Goal: Use online tool/utility: Utilize a website feature to perform a specific function

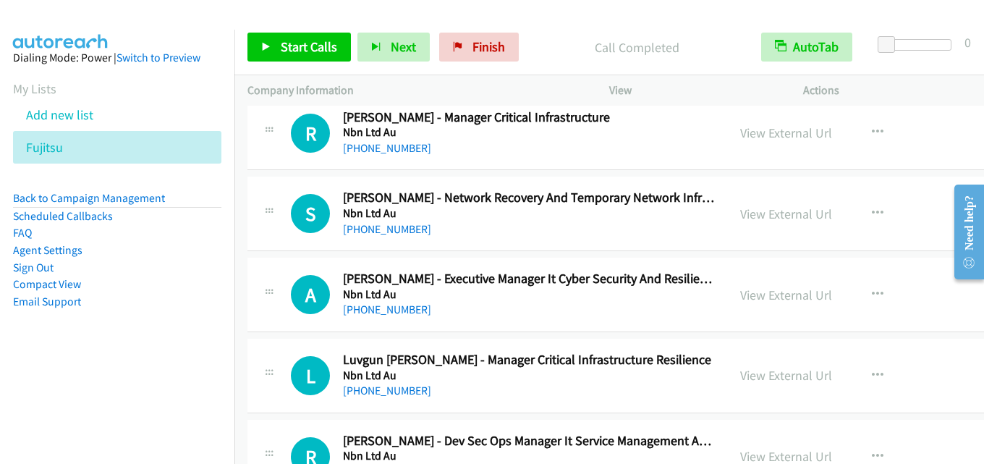
scroll to position [18973, 0]
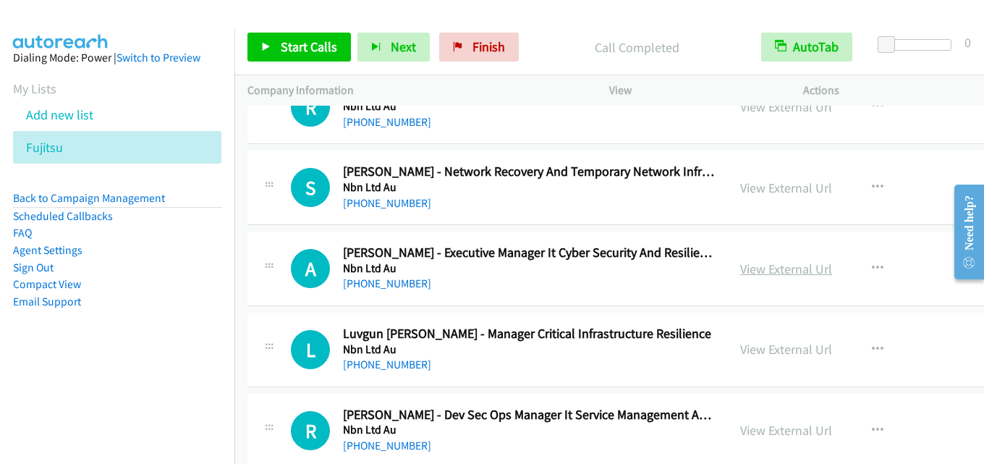
click at [740, 270] on link "View External Url" at bounding box center [786, 269] width 92 height 17
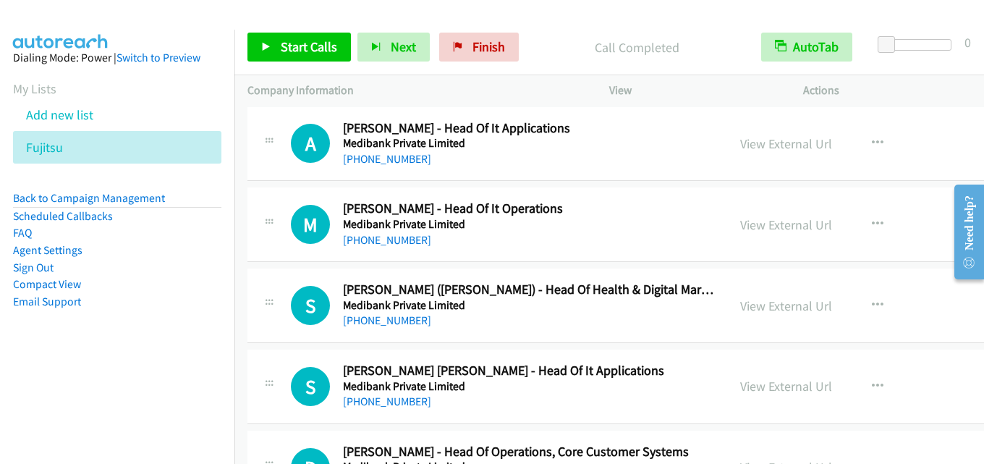
scroll to position [19841, 0]
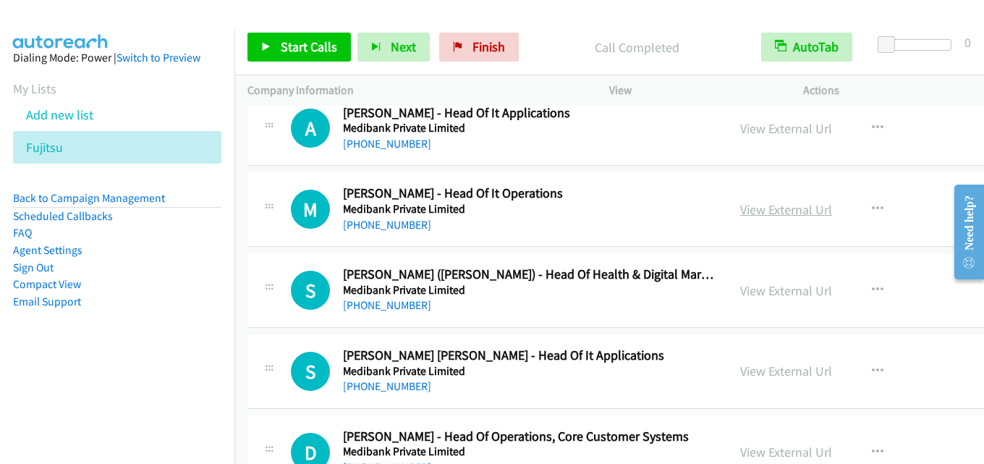
click at [740, 209] on link "View External Url" at bounding box center [786, 209] width 92 height 17
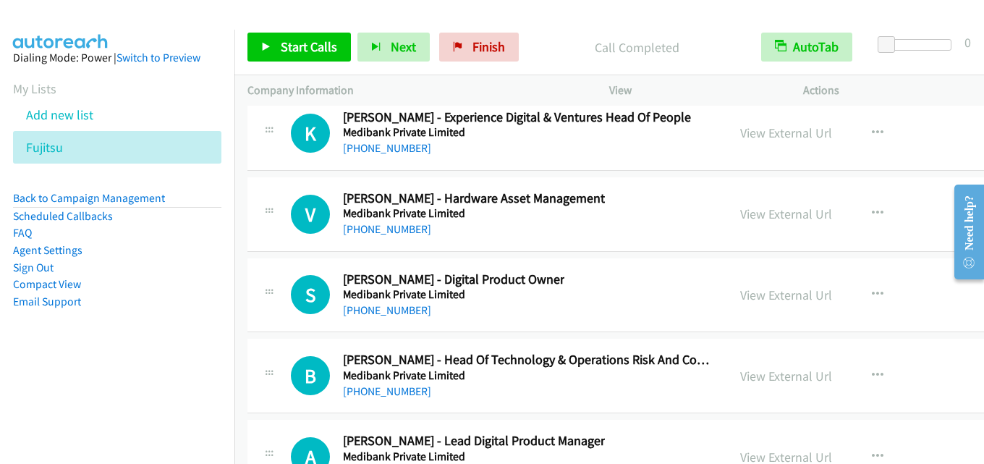
scroll to position [20710, 0]
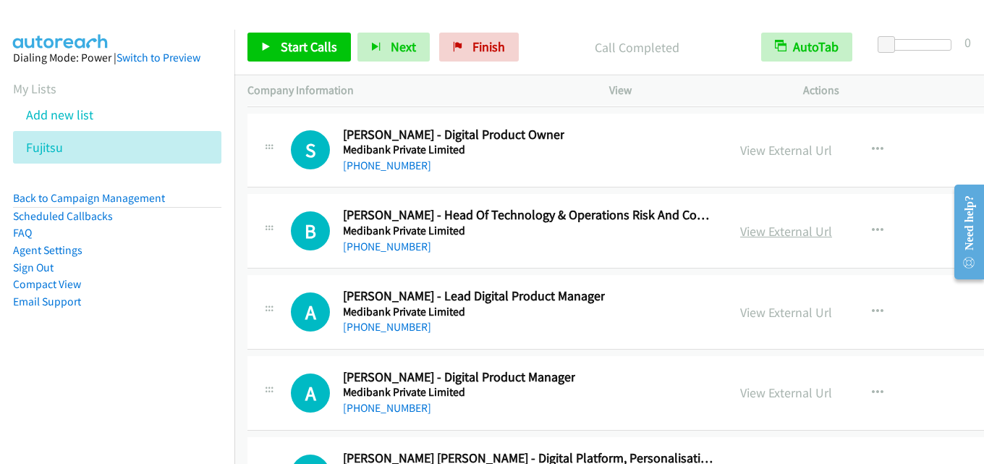
click at [740, 234] on link "View External Url" at bounding box center [786, 231] width 92 height 17
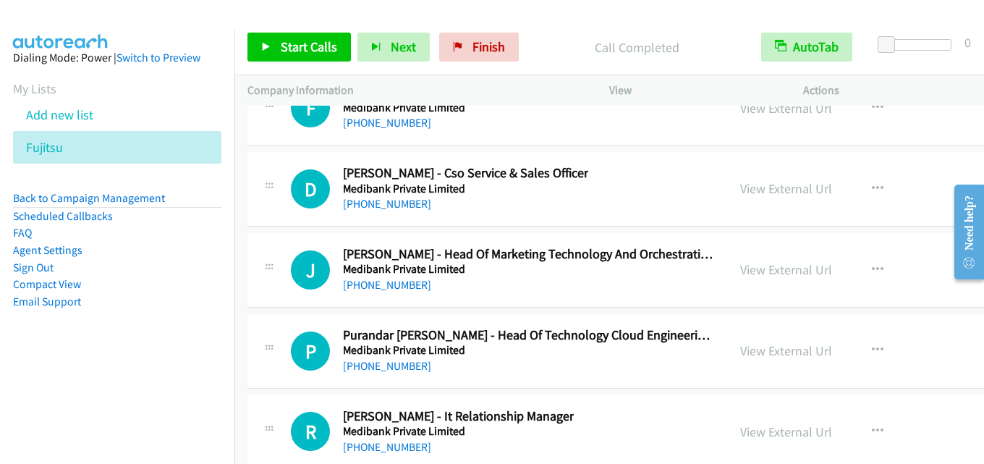
scroll to position [21795, 0]
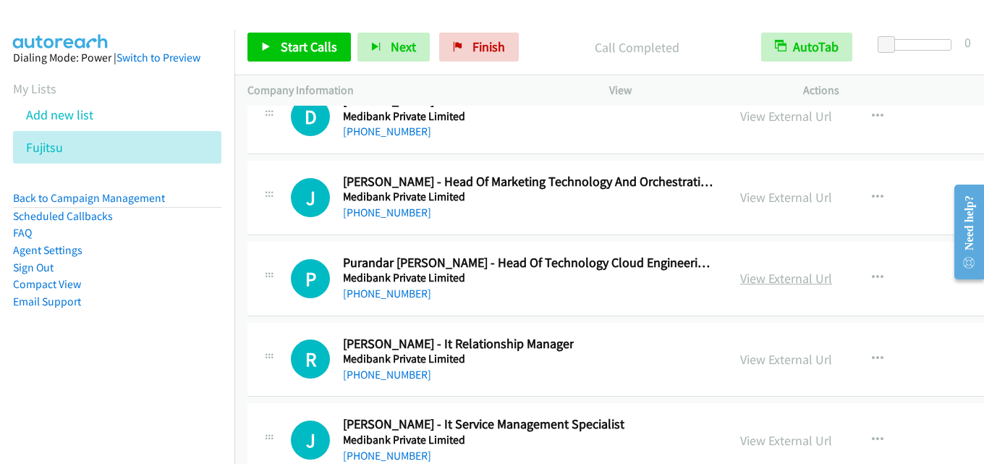
click at [740, 273] on link "View External Url" at bounding box center [786, 278] width 92 height 17
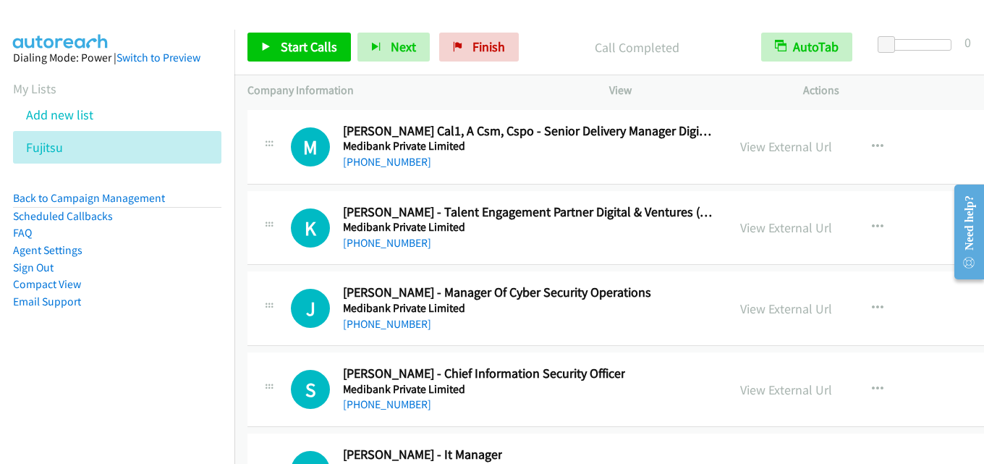
scroll to position [22808, 0]
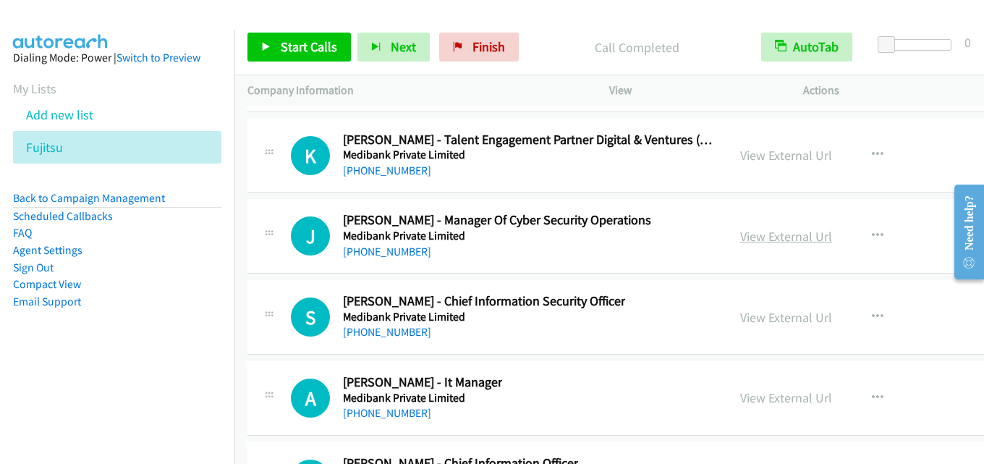
click at [740, 230] on link "View External Url" at bounding box center [786, 236] width 92 height 17
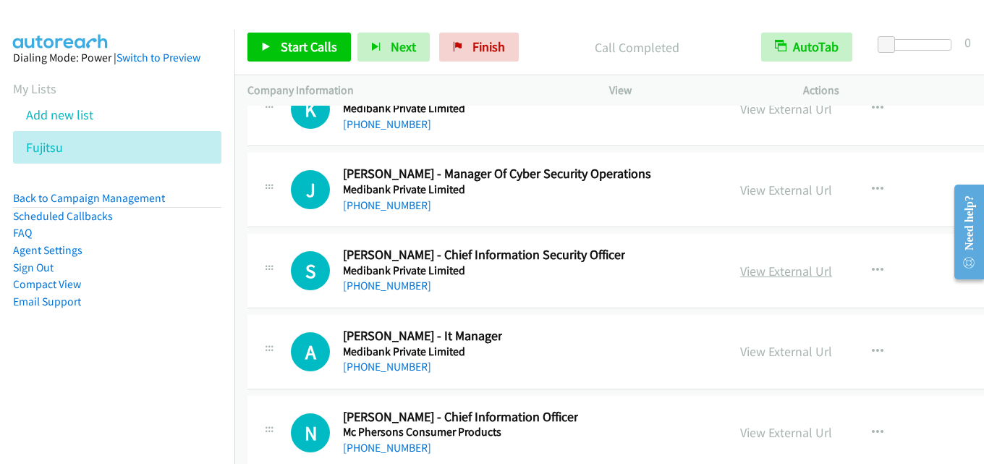
scroll to position [22881, 0]
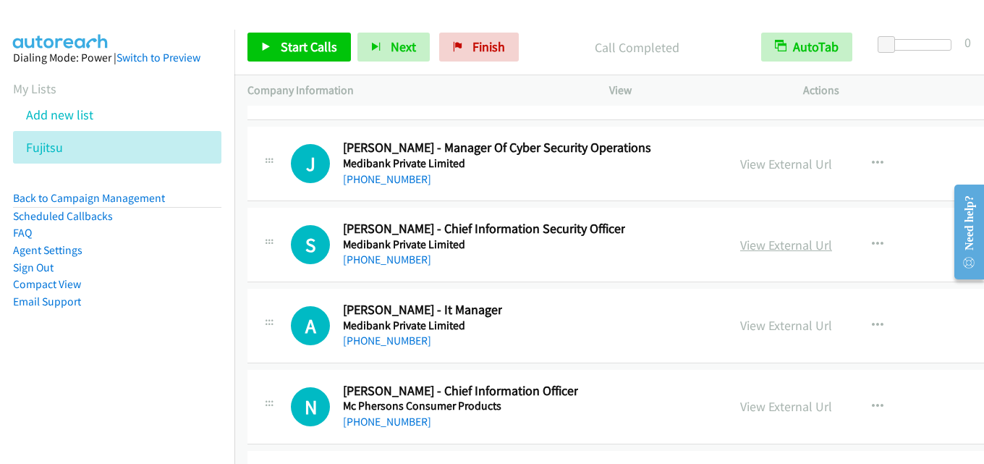
click at [740, 250] on link "View External Url" at bounding box center [786, 245] width 92 height 17
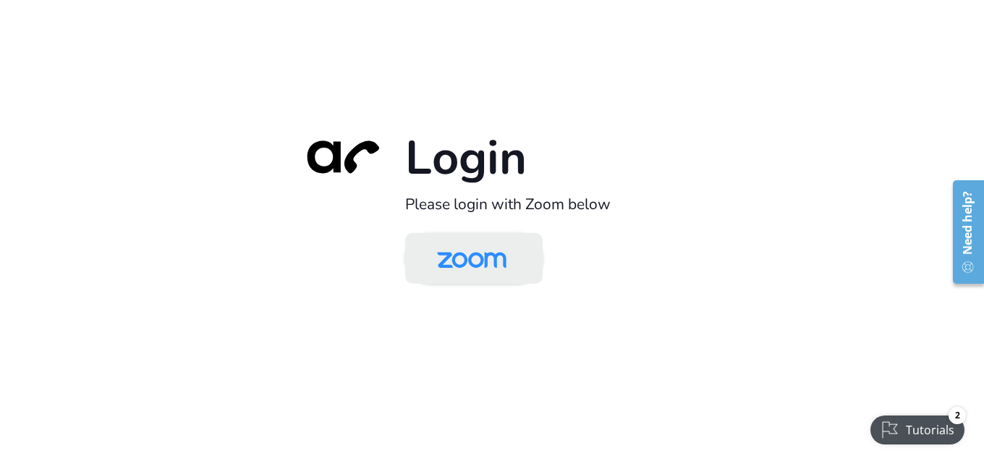
click at [493, 272] on img at bounding box center [472, 259] width 100 height 47
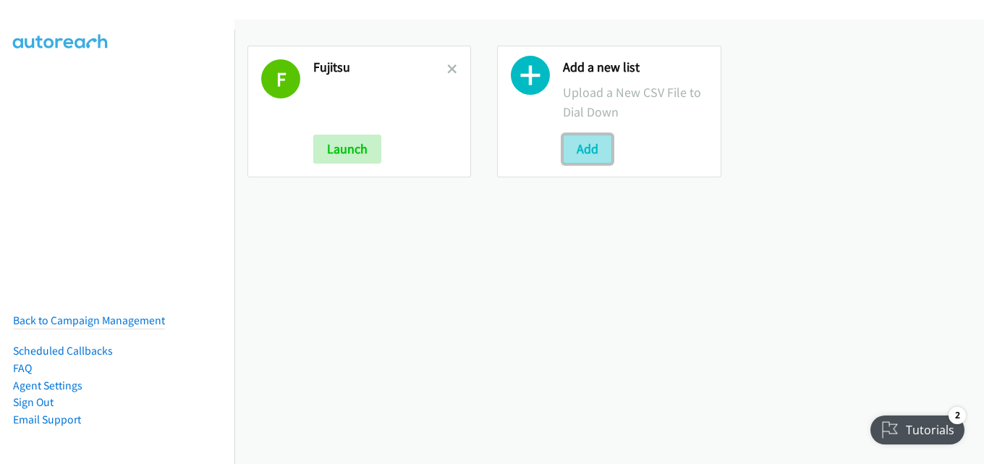
click at [581, 153] on button "Add" at bounding box center [587, 149] width 49 height 29
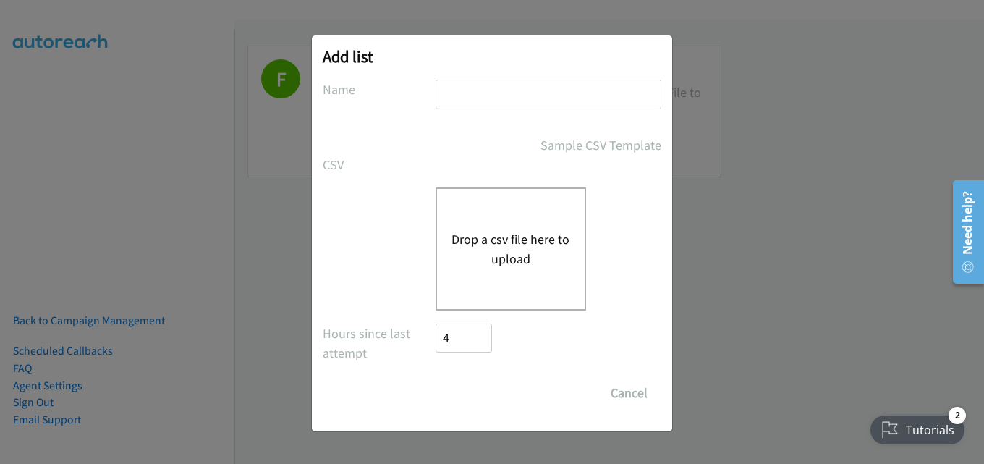
click at [532, 94] on input "text" at bounding box center [549, 95] width 226 height 30
click at [482, 100] on input "text" at bounding box center [549, 95] width 226 height 30
type input "adobe"
click at [494, 241] on button "Drop a csv file here to upload" at bounding box center [511, 248] width 119 height 39
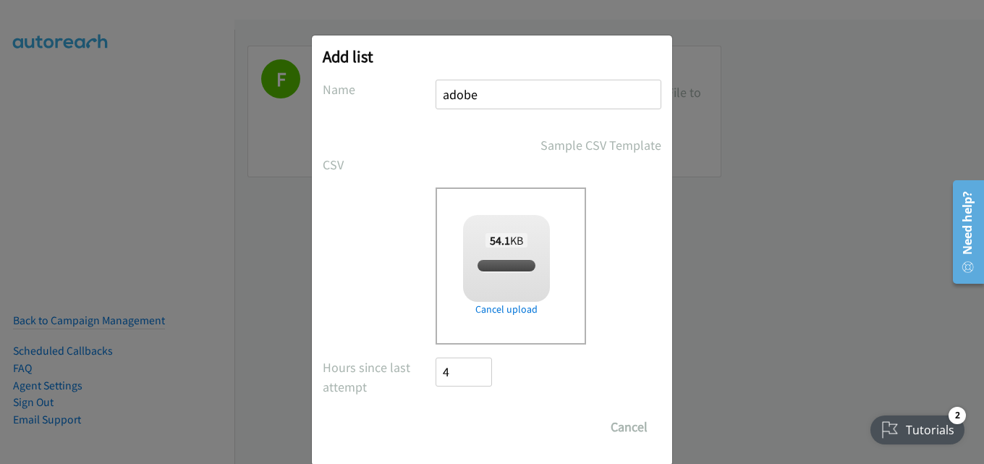
checkbox input "true"
click at [468, 418] on input "Save List" at bounding box center [474, 426] width 76 height 29
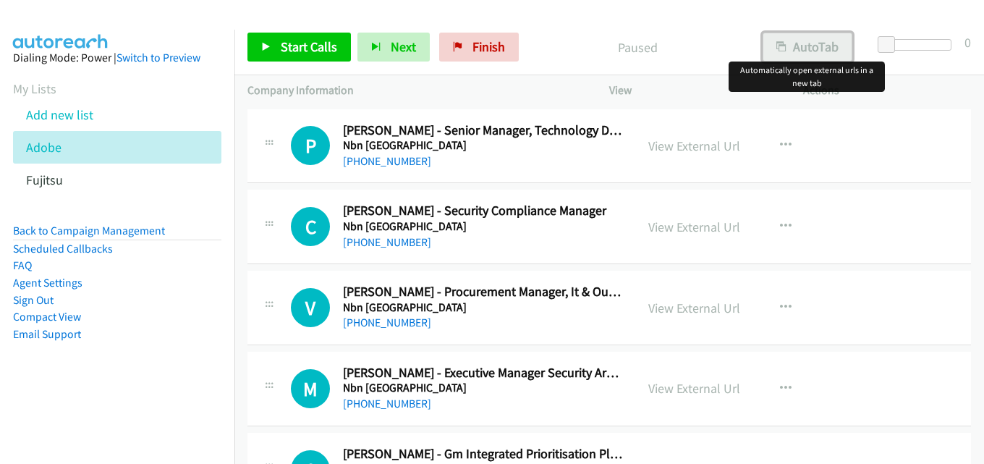
click at [784, 48] on icon "button" at bounding box center [781, 48] width 10 height 10
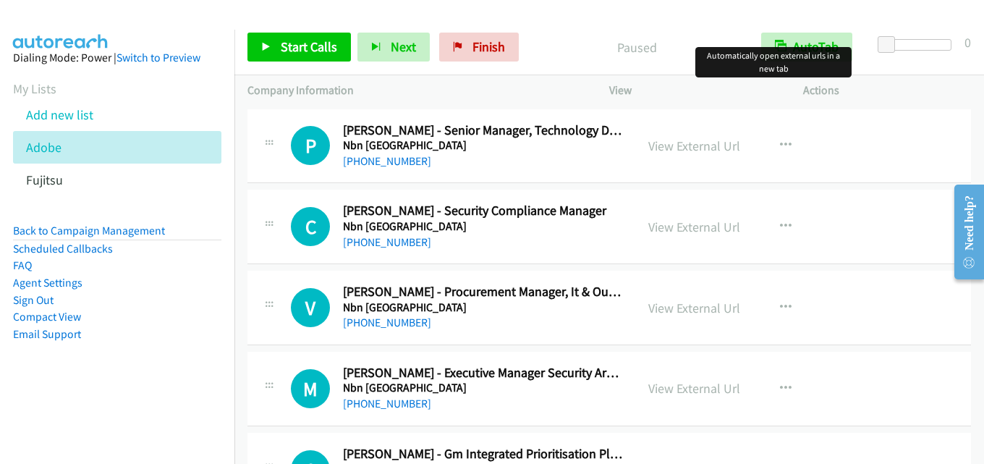
click at [671, 32] on div "Start Calls Pause Next Finish Paused AutoTab AutoTab 0" at bounding box center [609, 48] width 750 height 56
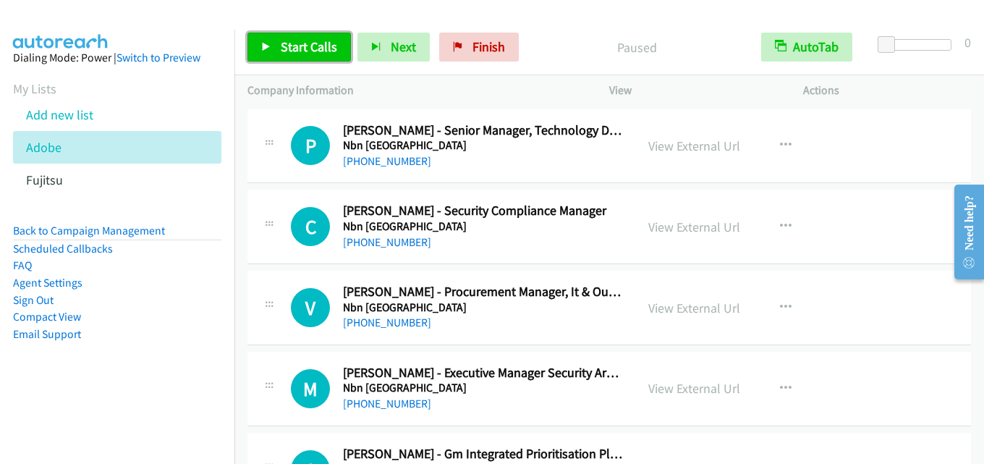
click at [297, 40] on span "Start Calls" at bounding box center [309, 46] width 56 height 17
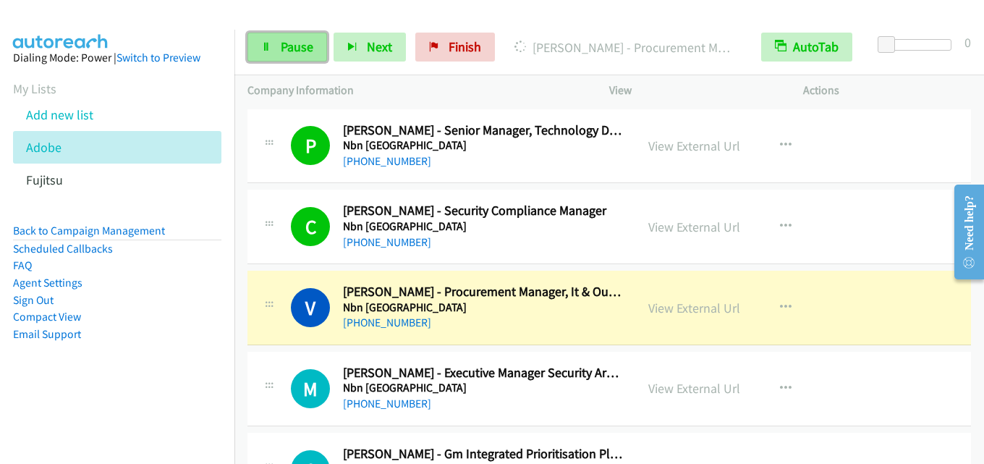
click at [277, 41] on link "Pause" at bounding box center [287, 47] width 80 height 29
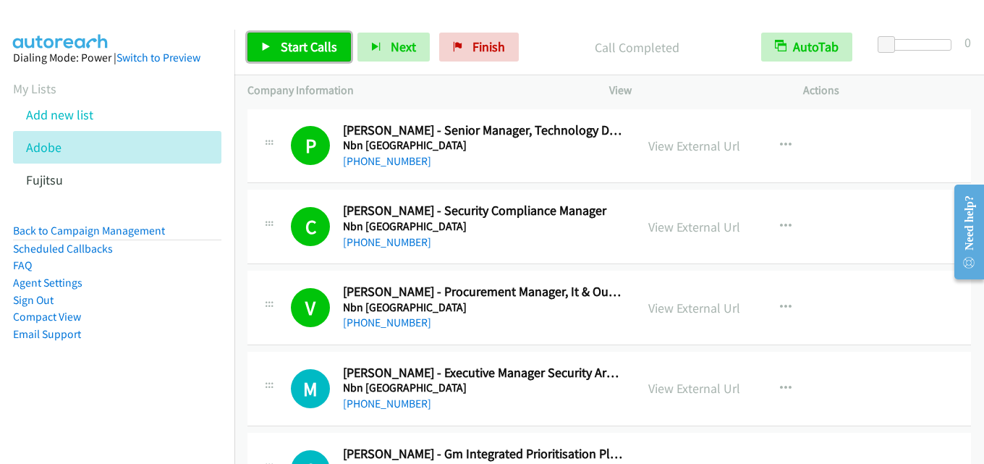
click at [318, 43] on span "Start Calls" at bounding box center [309, 46] width 56 height 17
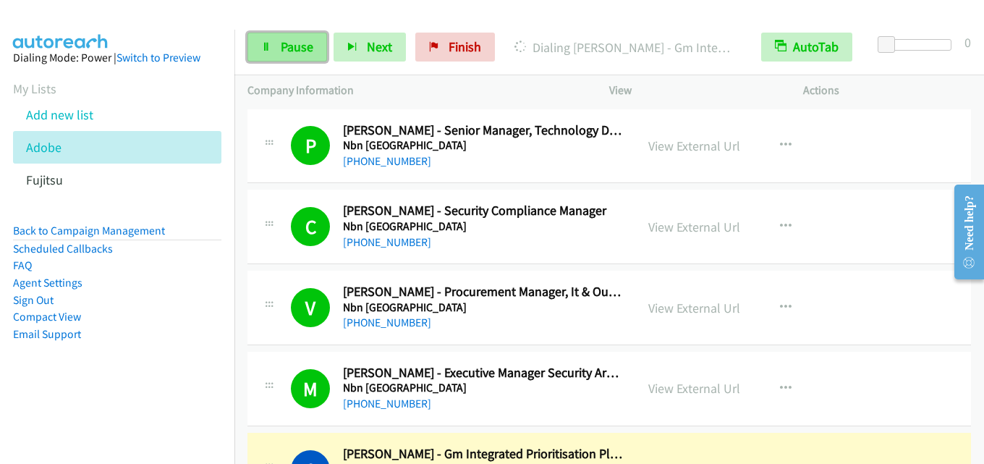
click at [293, 47] on span "Pause" at bounding box center [297, 46] width 33 height 17
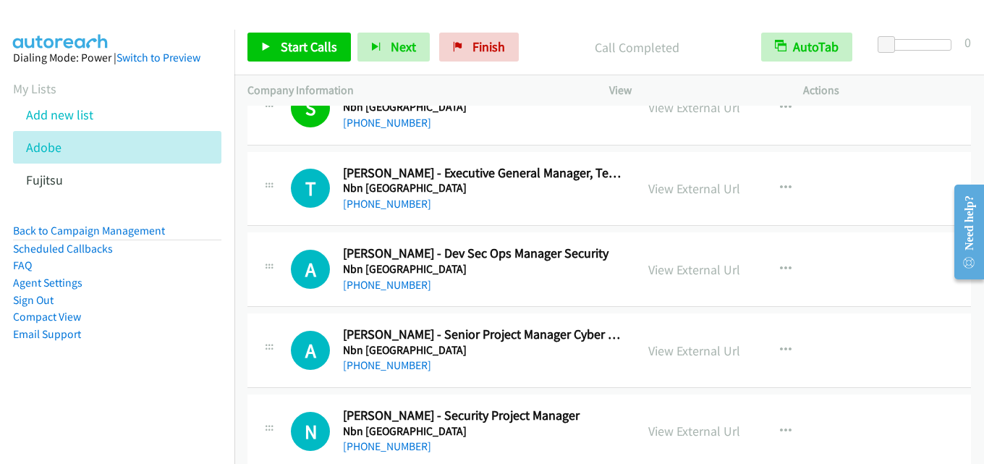
scroll to position [289, 0]
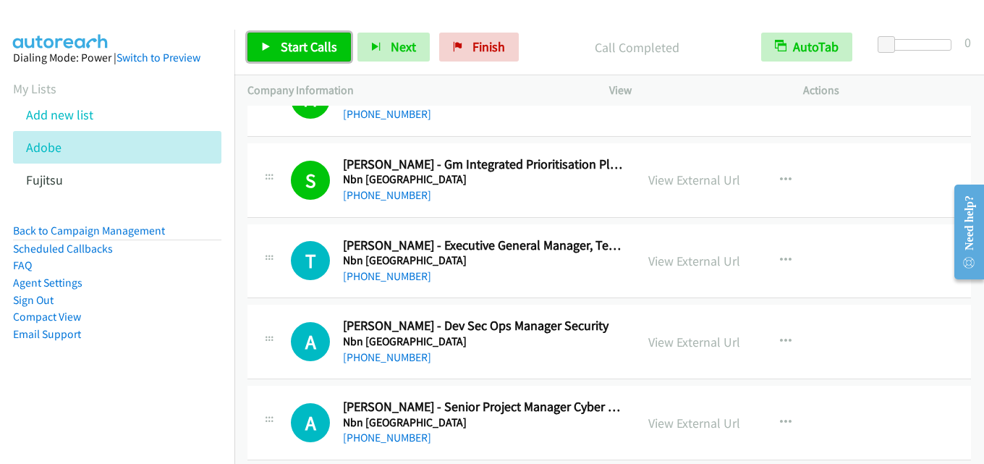
click at [324, 48] on span "Start Calls" at bounding box center [309, 46] width 56 height 17
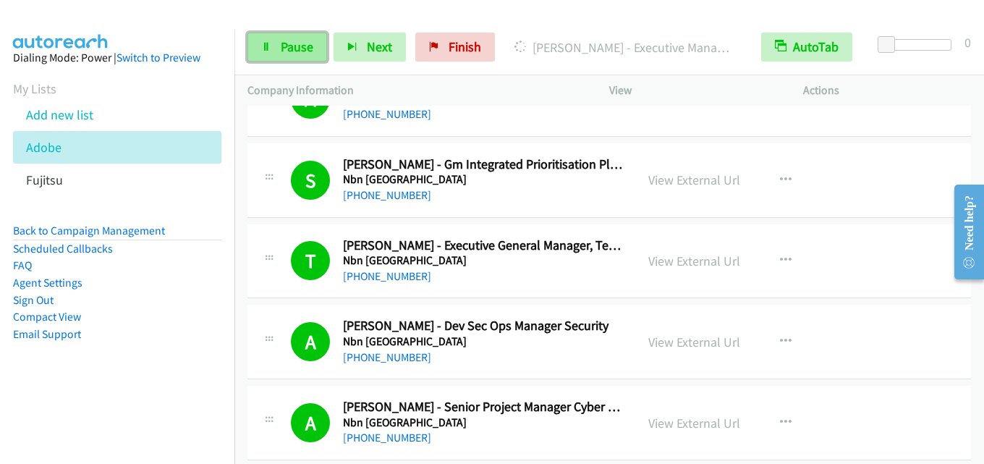
click at [291, 54] on span "Pause" at bounding box center [297, 46] width 33 height 17
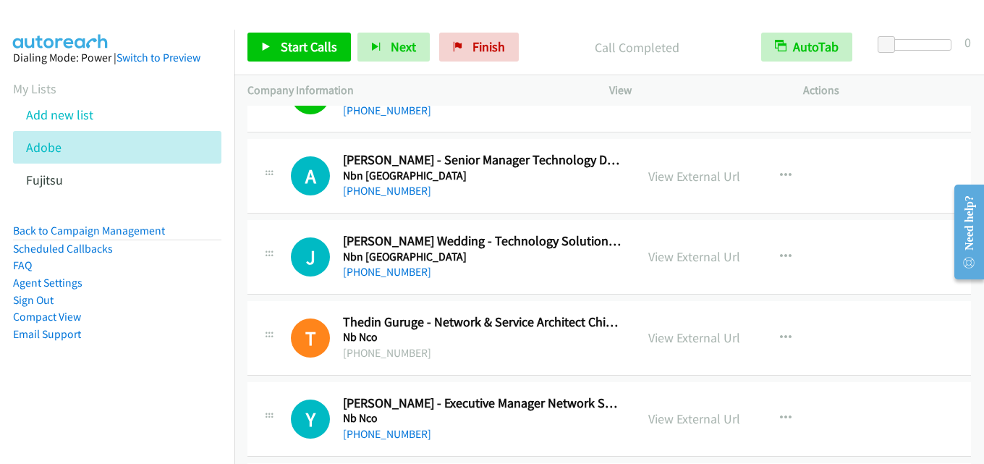
scroll to position [868, 0]
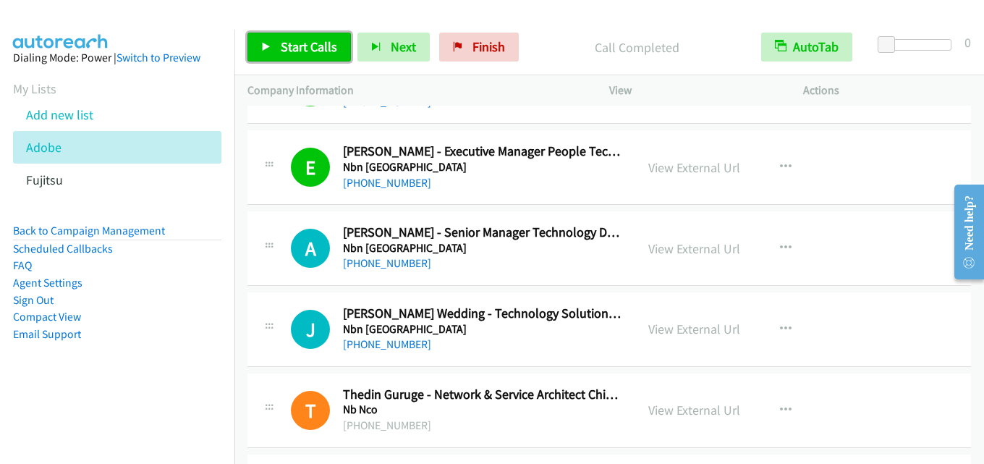
click at [313, 46] on span "Start Calls" at bounding box center [309, 46] width 56 height 17
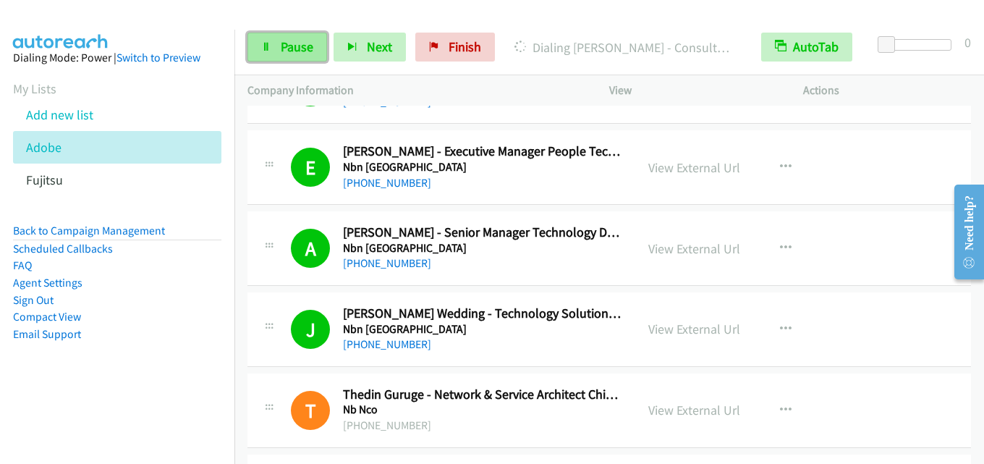
click at [300, 45] on span "Pause" at bounding box center [297, 46] width 33 height 17
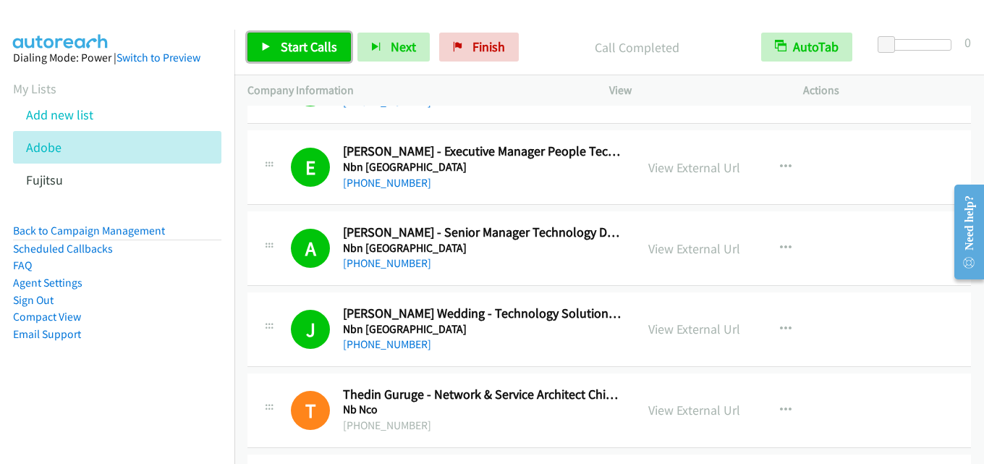
click at [293, 46] on span "Start Calls" at bounding box center [309, 46] width 56 height 17
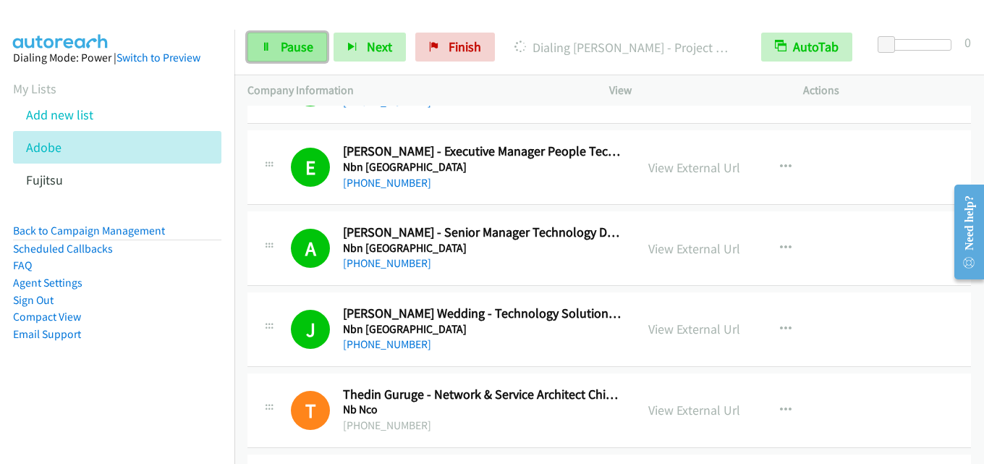
click at [282, 40] on span "Pause" at bounding box center [297, 46] width 33 height 17
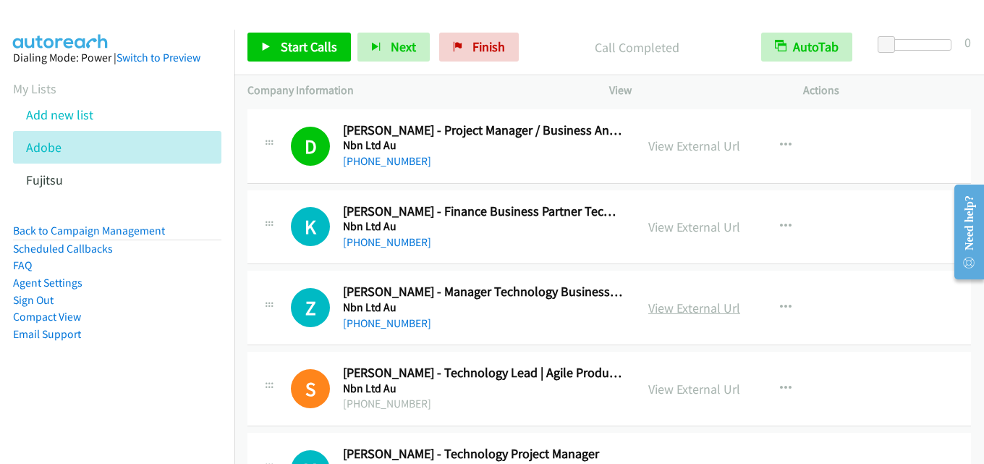
scroll to position [2533, 0]
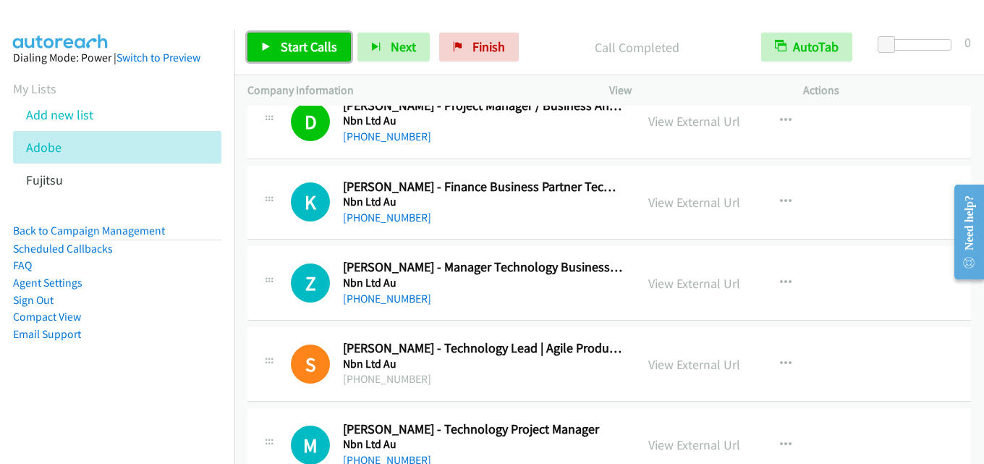
click at [305, 49] on span "Start Calls" at bounding box center [309, 46] width 56 height 17
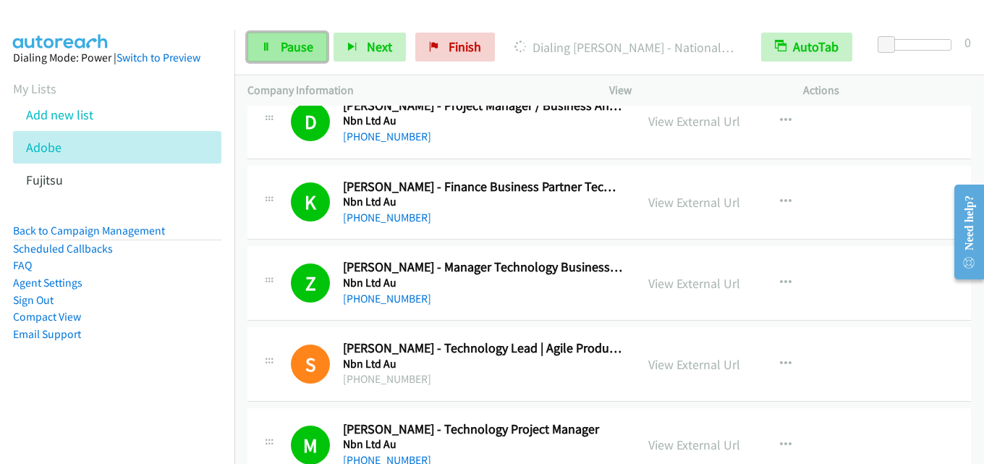
click at [297, 43] on span "Pause" at bounding box center [297, 46] width 33 height 17
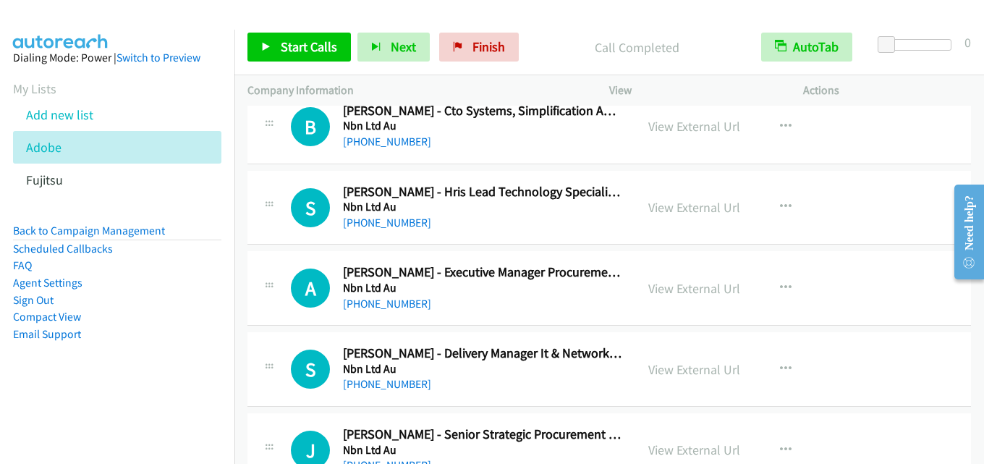
scroll to position [4704, 0]
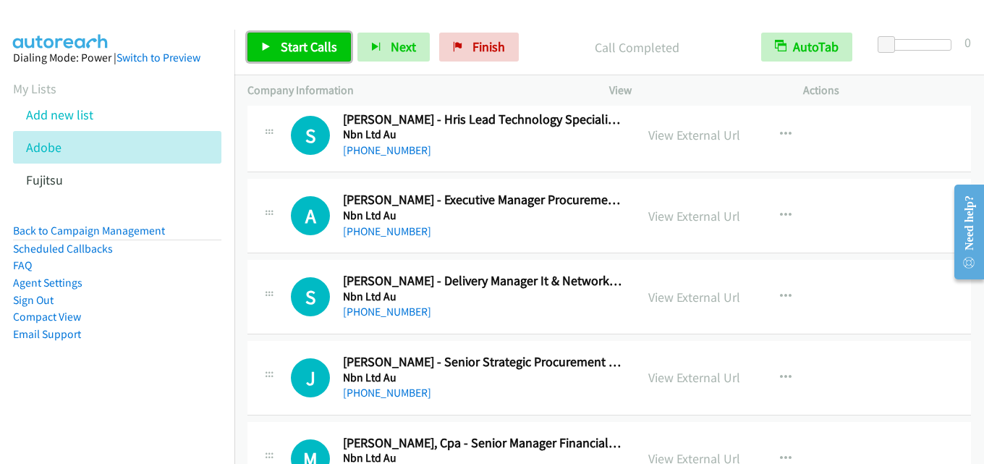
click at [313, 60] on link "Start Calls" at bounding box center [298, 47] width 103 height 29
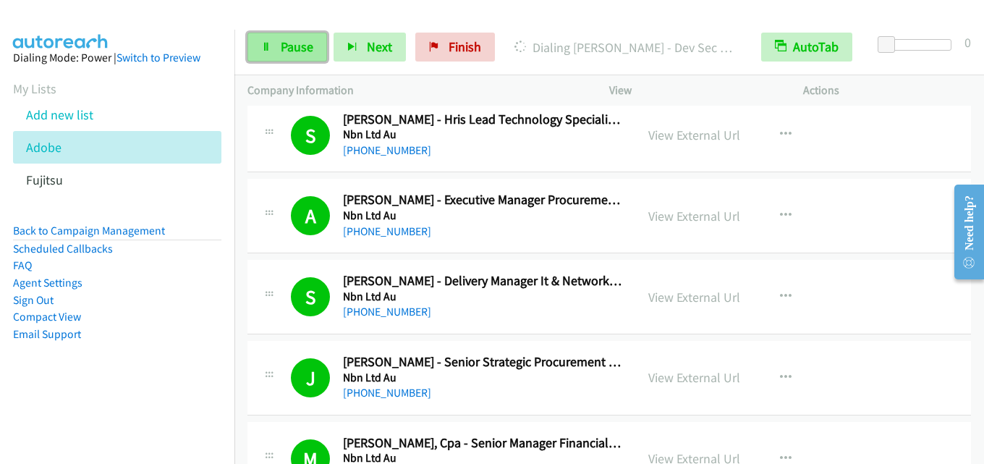
click at [302, 51] on span "Pause" at bounding box center [297, 46] width 33 height 17
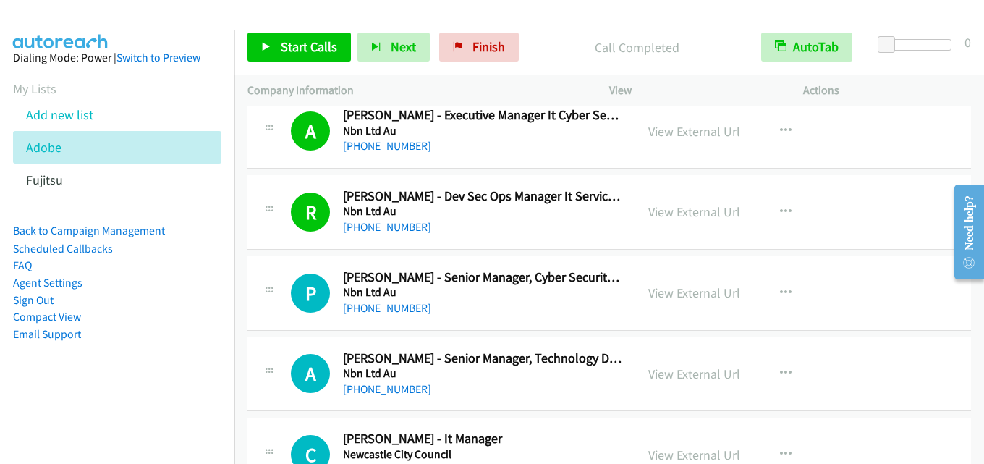
scroll to position [5427, 0]
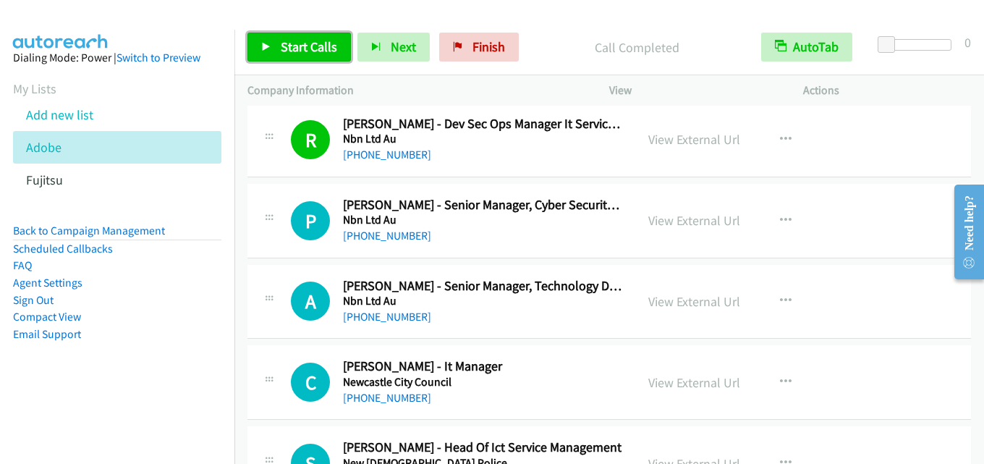
click at [300, 52] on span "Start Calls" at bounding box center [309, 46] width 56 height 17
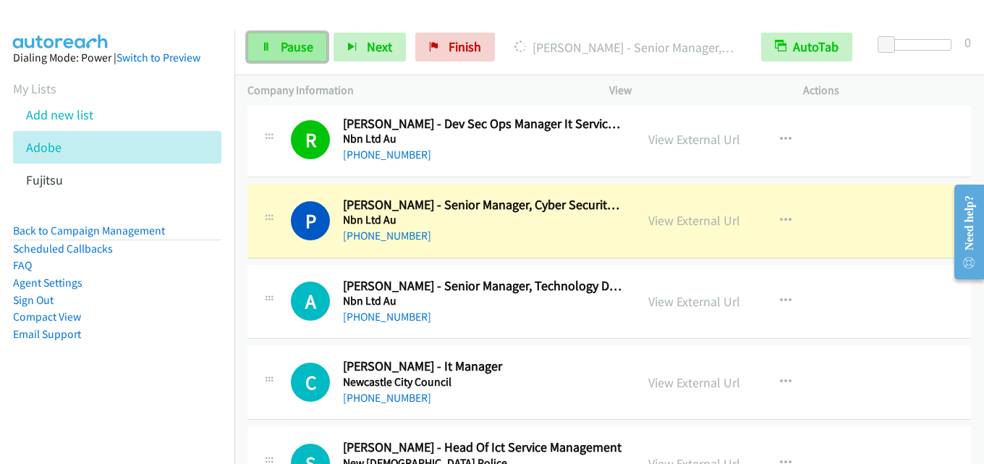
click at [287, 47] on span "Pause" at bounding box center [297, 46] width 33 height 17
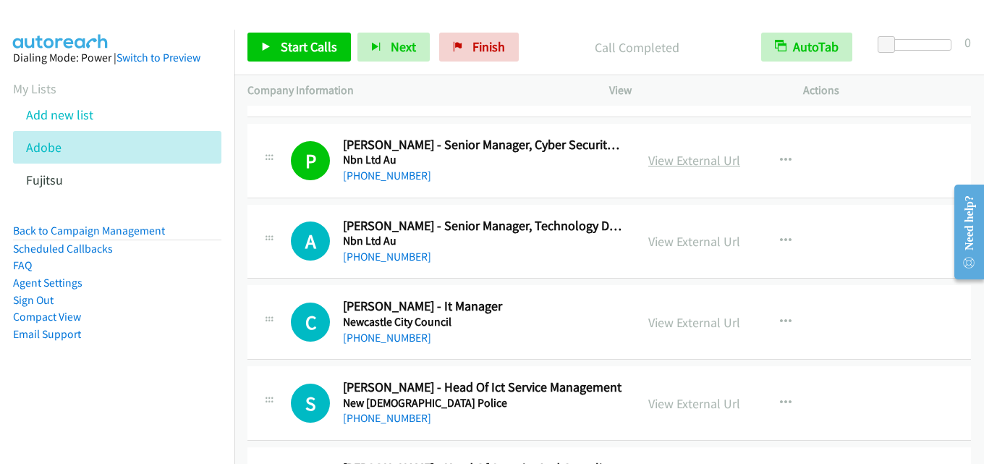
scroll to position [5500, 0]
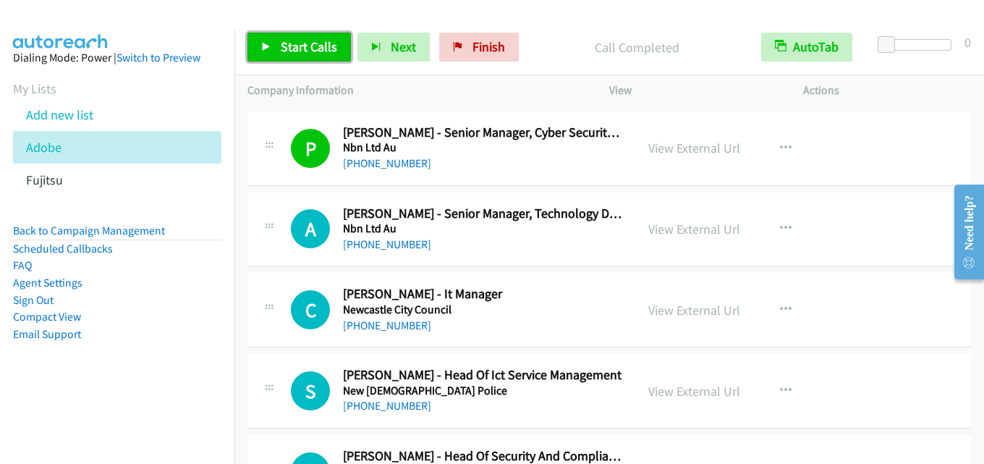
click at [323, 47] on span "Start Calls" at bounding box center [309, 46] width 56 height 17
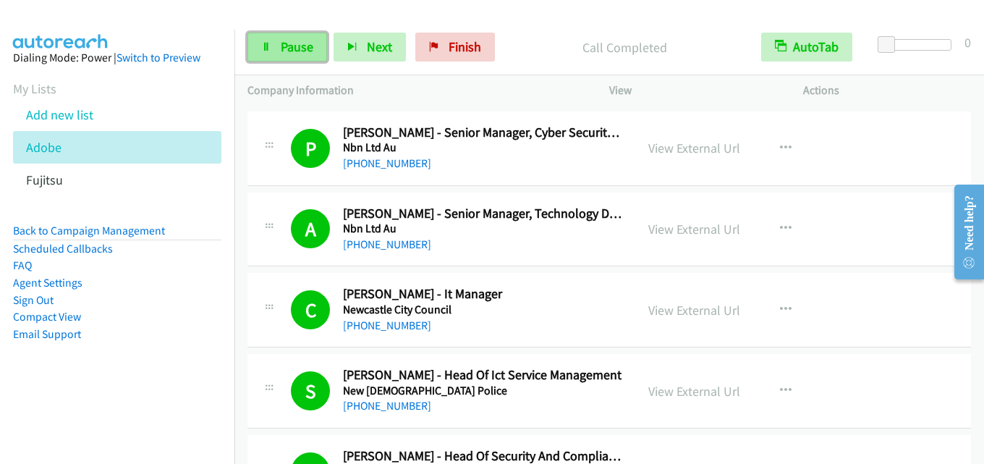
click at [297, 39] on span "Pause" at bounding box center [297, 46] width 33 height 17
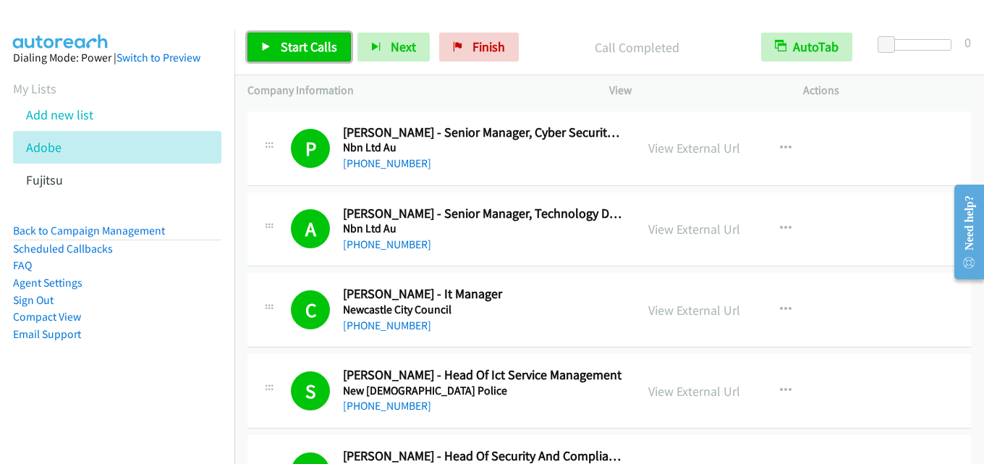
click at [300, 45] on span "Start Calls" at bounding box center [309, 46] width 56 height 17
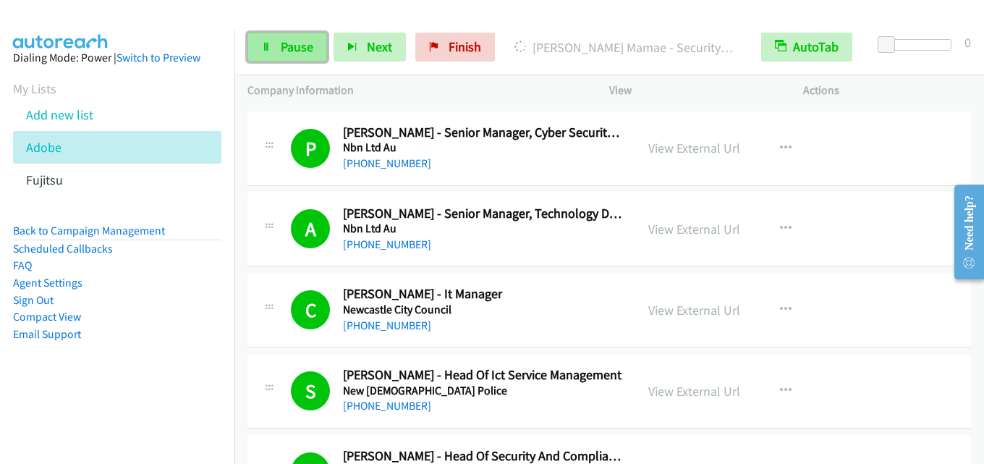
click at [290, 46] on span "Pause" at bounding box center [297, 46] width 33 height 17
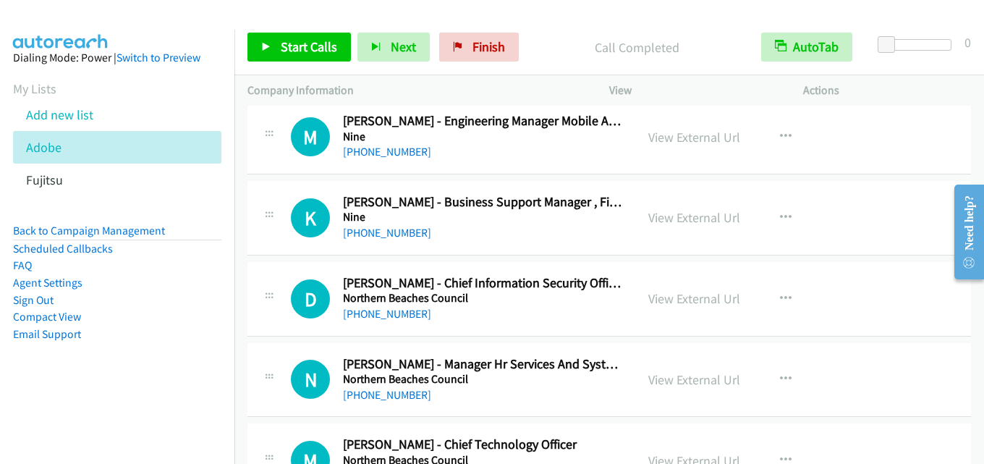
scroll to position [7960, 0]
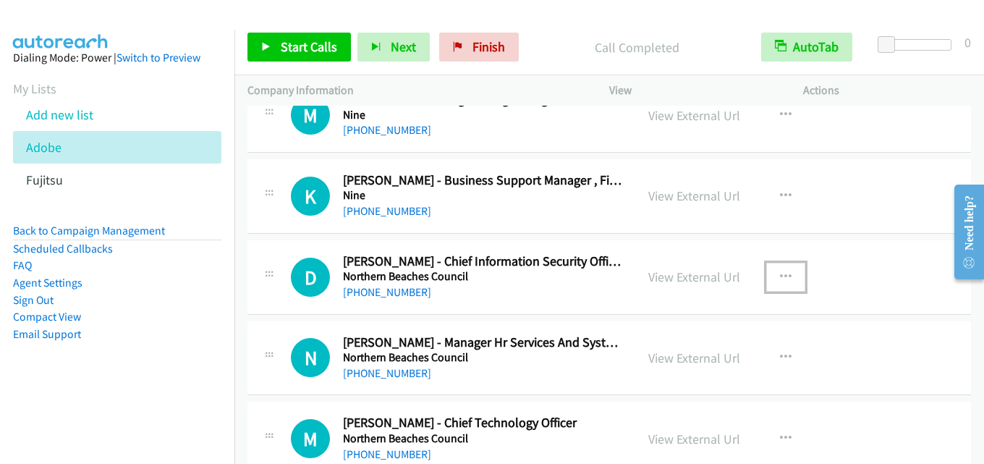
click at [789, 282] on button "button" at bounding box center [785, 277] width 39 height 29
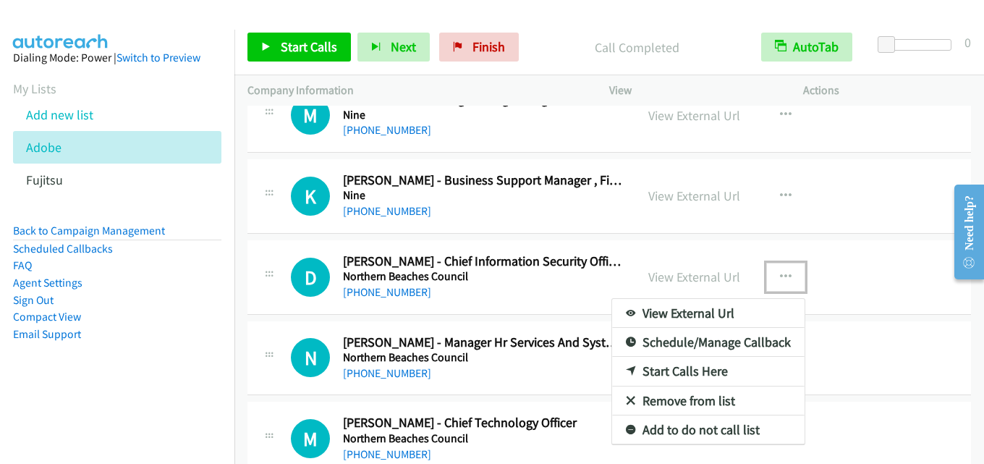
click at [698, 373] on link "Start Calls Here" at bounding box center [708, 371] width 192 height 29
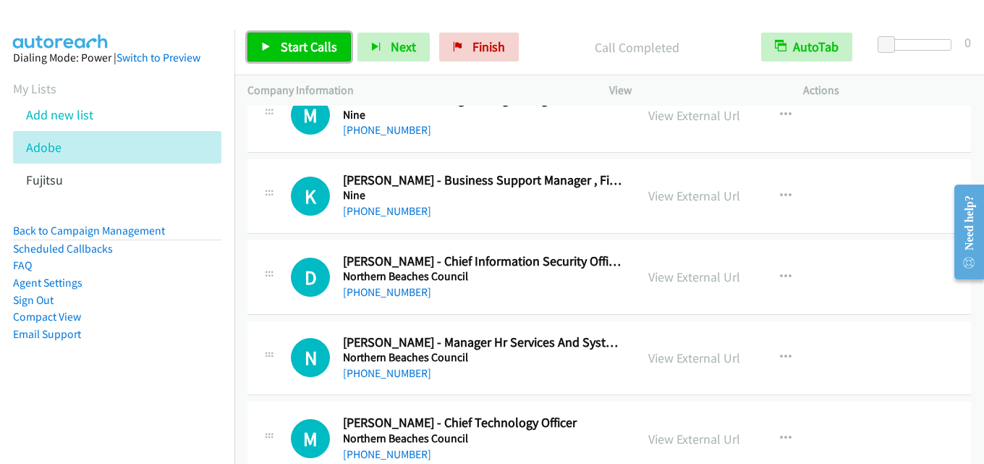
click at [297, 44] on span "Start Calls" at bounding box center [309, 46] width 56 height 17
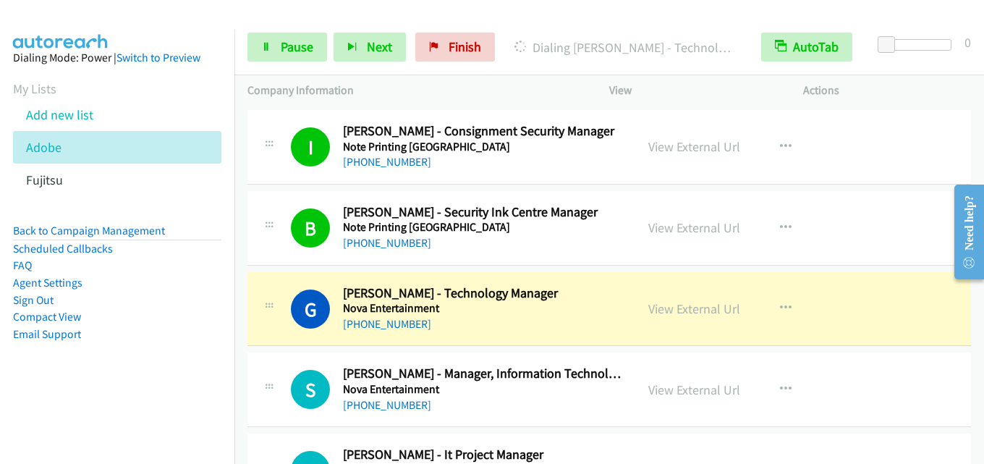
scroll to position [8467, 0]
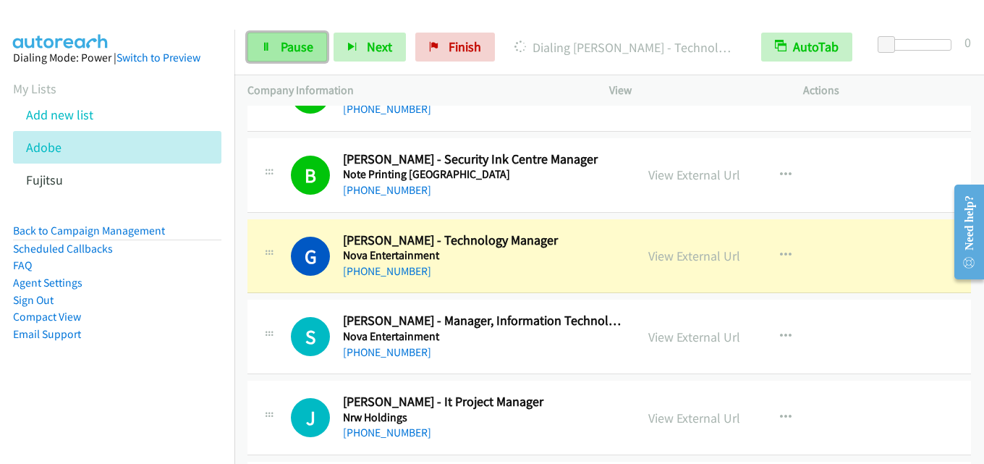
click at [278, 50] on link "Pause" at bounding box center [287, 47] width 80 height 29
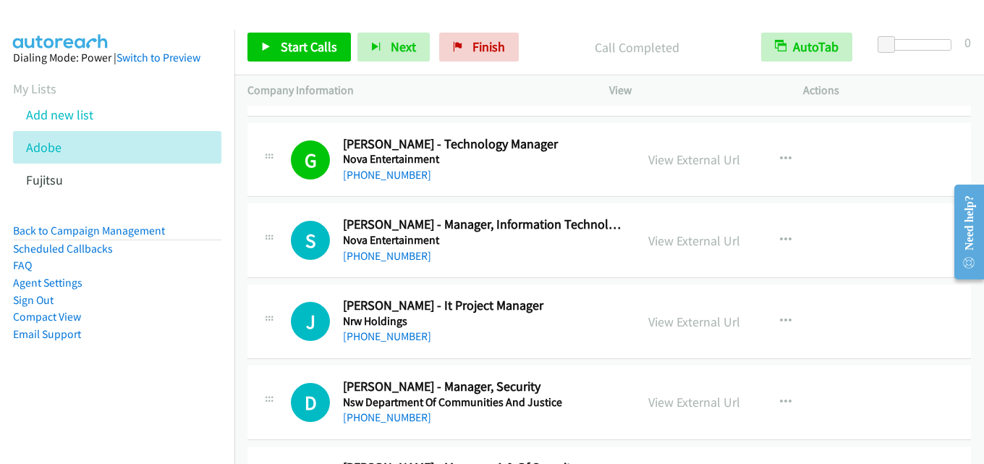
scroll to position [8539, 0]
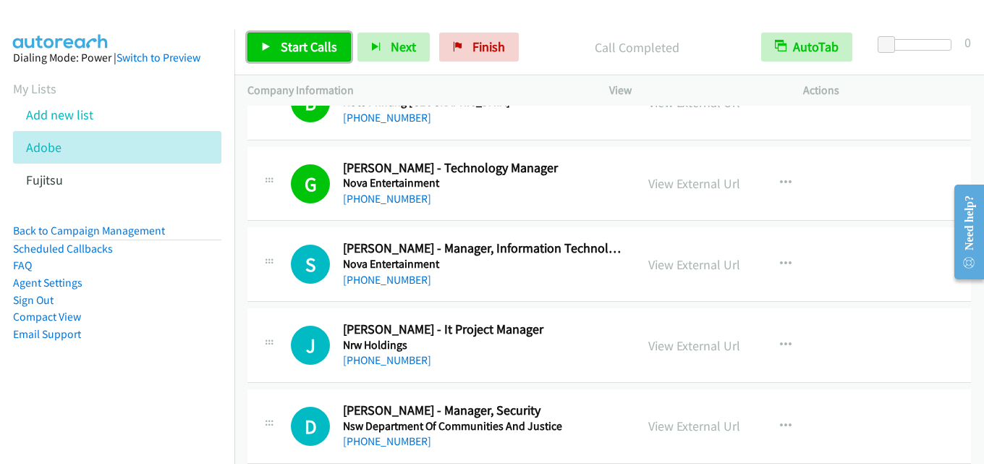
click at [311, 44] on span "Start Calls" at bounding box center [309, 46] width 56 height 17
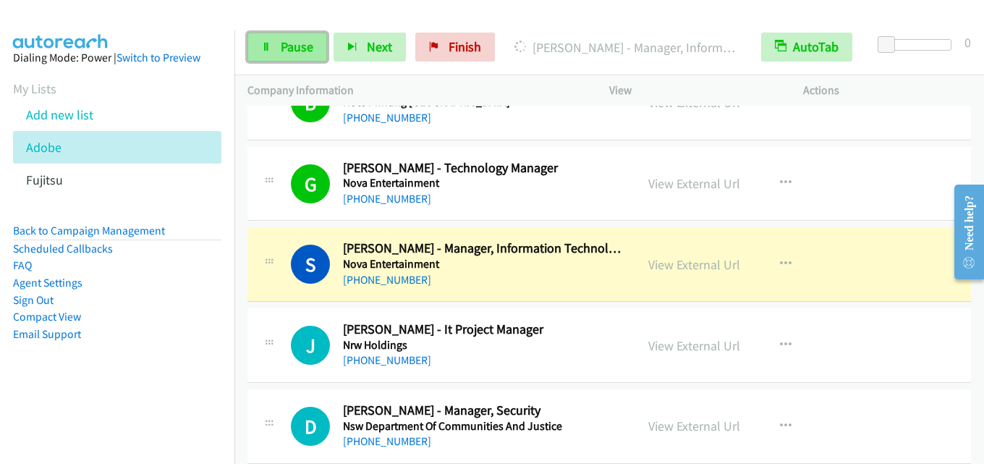
click at [305, 51] on span "Pause" at bounding box center [297, 46] width 33 height 17
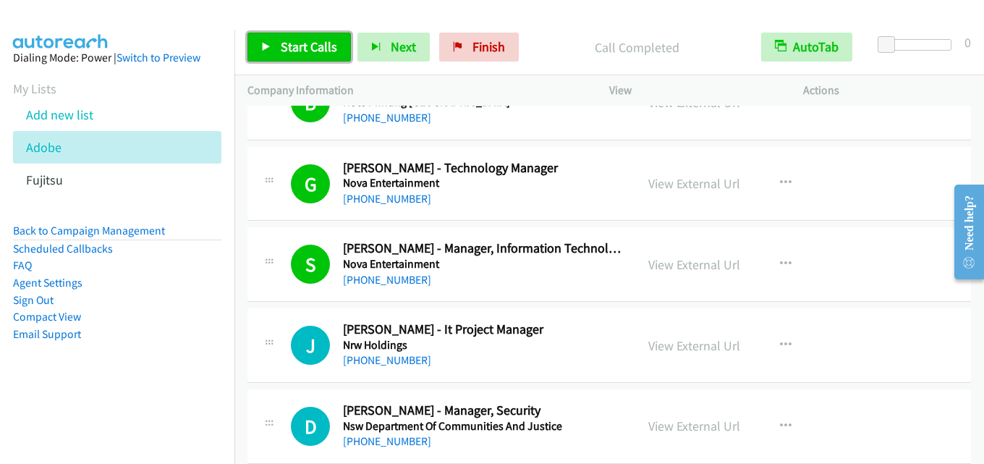
click at [298, 48] on span "Start Calls" at bounding box center [309, 46] width 56 height 17
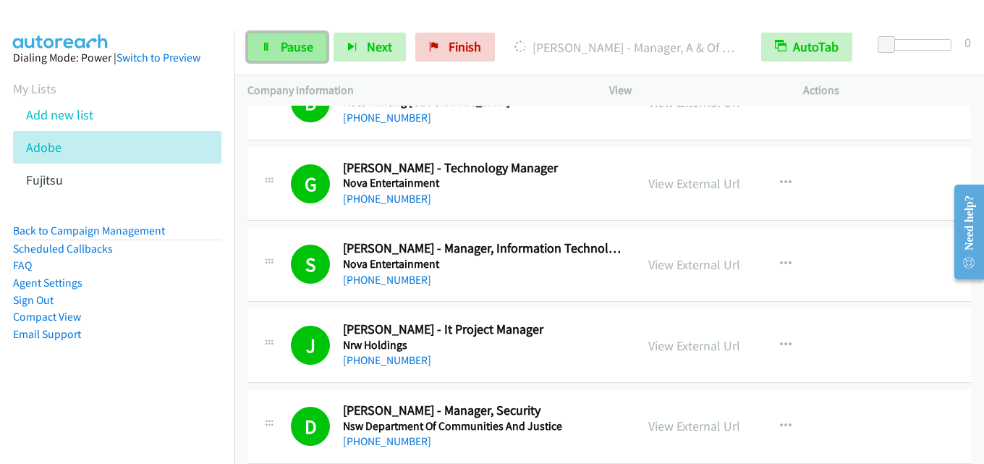
click at [294, 58] on link "Pause" at bounding box center [287, 47] width 80 height 29
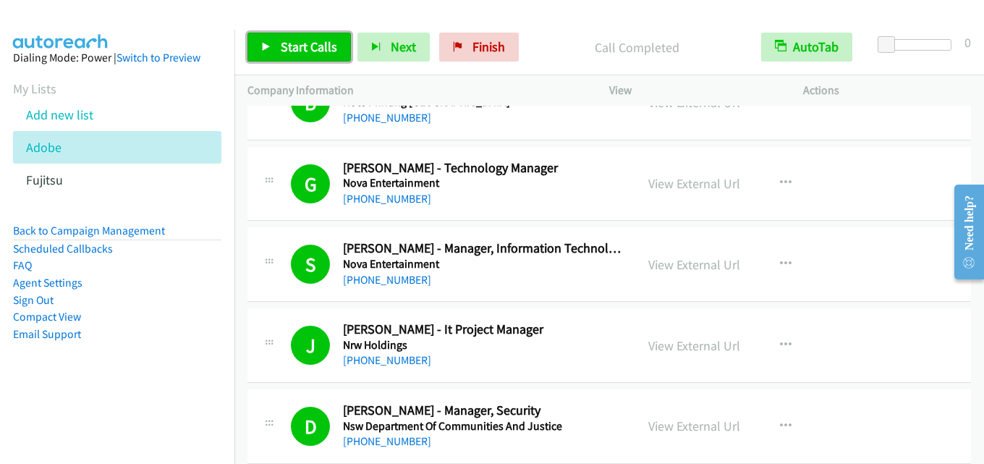
click at [282, 38] on link "Start Calls" at bounding box center [298, 47] width 103 height 29
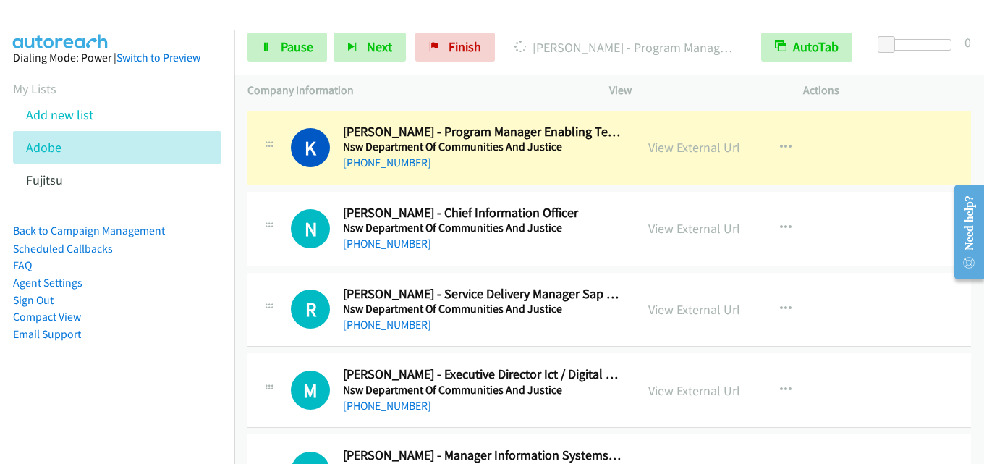
scroll to position [10276, 0]
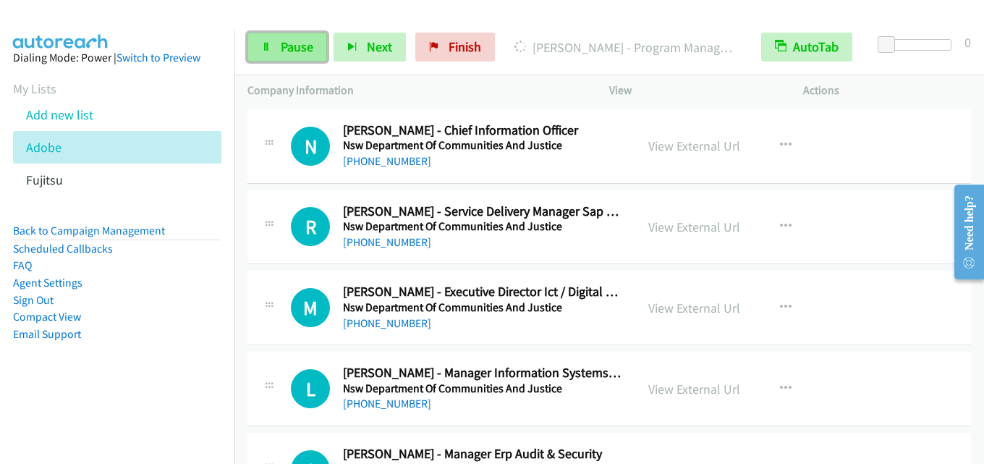
click at [296, 43] on span "Pause" at bounding box center [297, 46] width 33 height 17
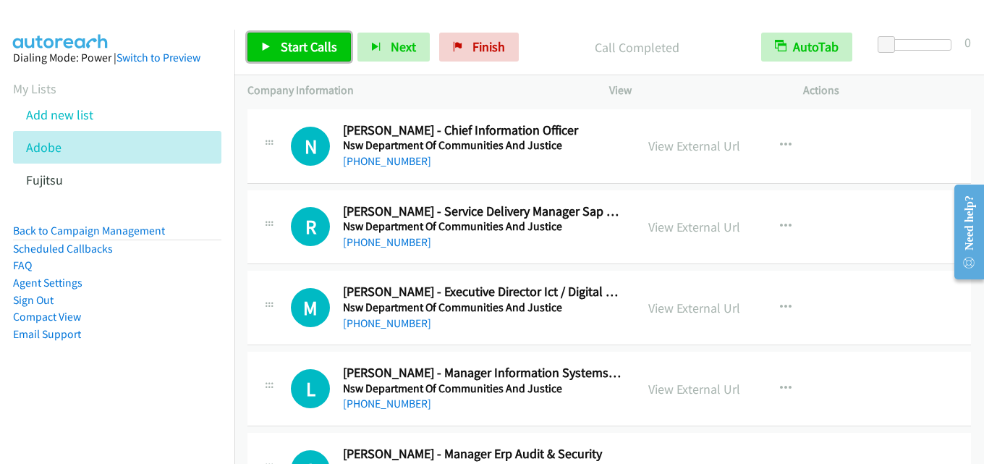
click at [329, 44] on span "Start Calls" at bounding box center [309, 46] width 56 height 17
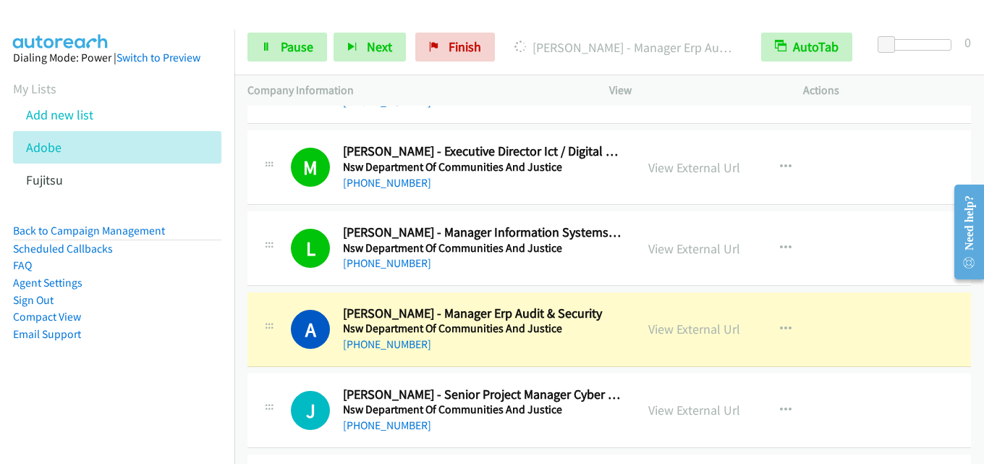
scroll to position [10566, 0]
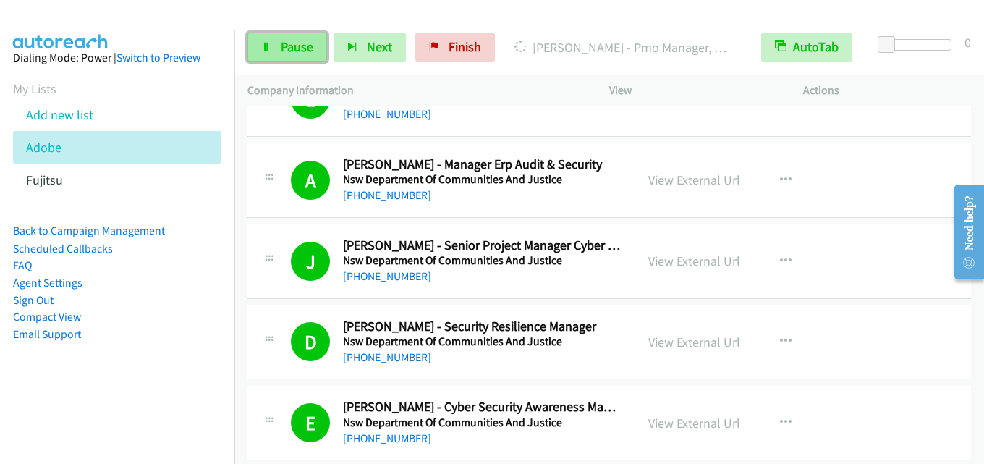
click at [305, 52] on span "Pause" at bounding box center [297, 46] width 33 height 17
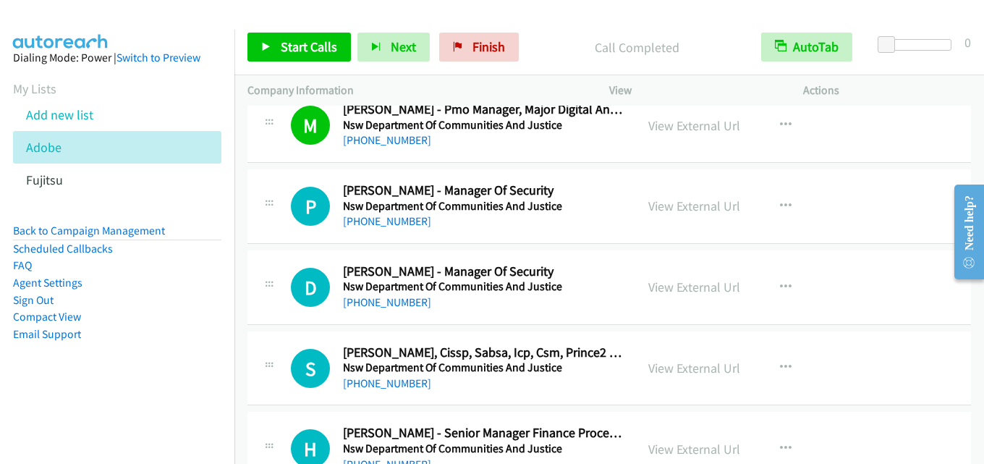
scroll to position [10927, 0]
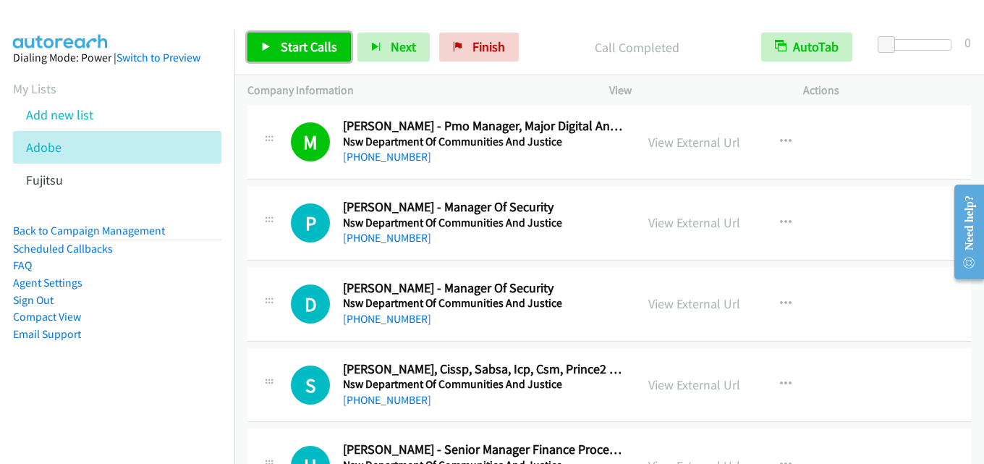
click at [318, 51] on span "Start Calls" at bounding box center [309, 46] width 56 height 17
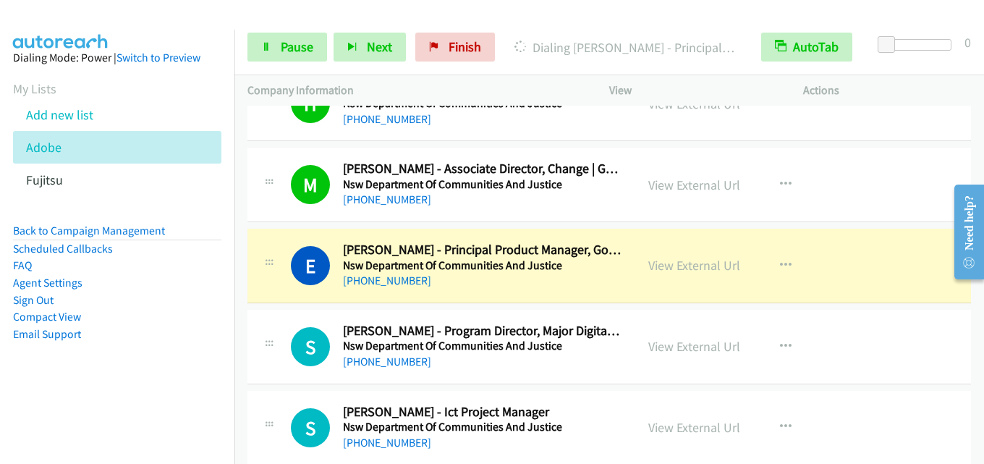
scroll to position [11362, 0]
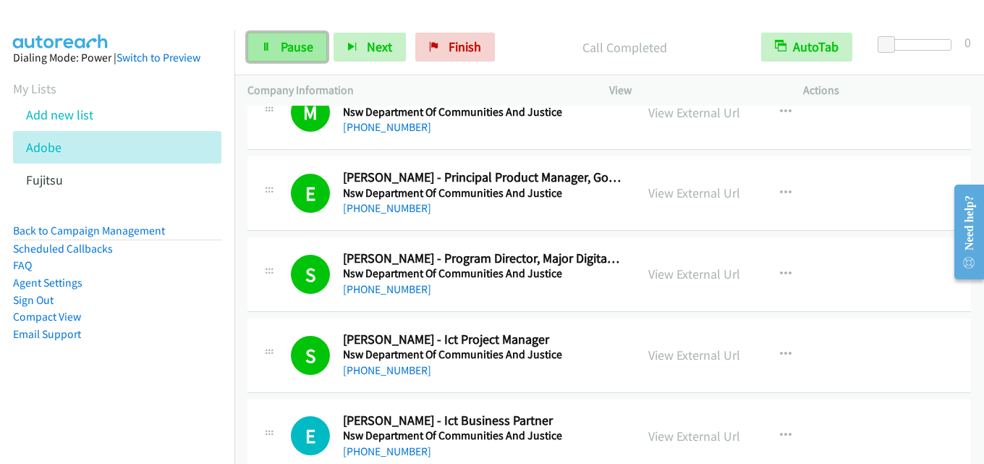
click at [307, 45] on span "Pause" at bounding box center [297, 46] width 33 height 17
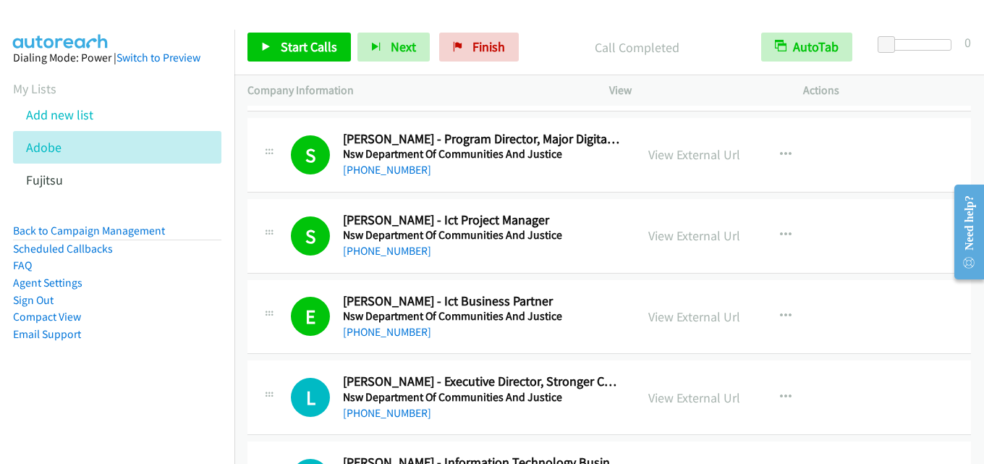
scroll to position [11506, 0]
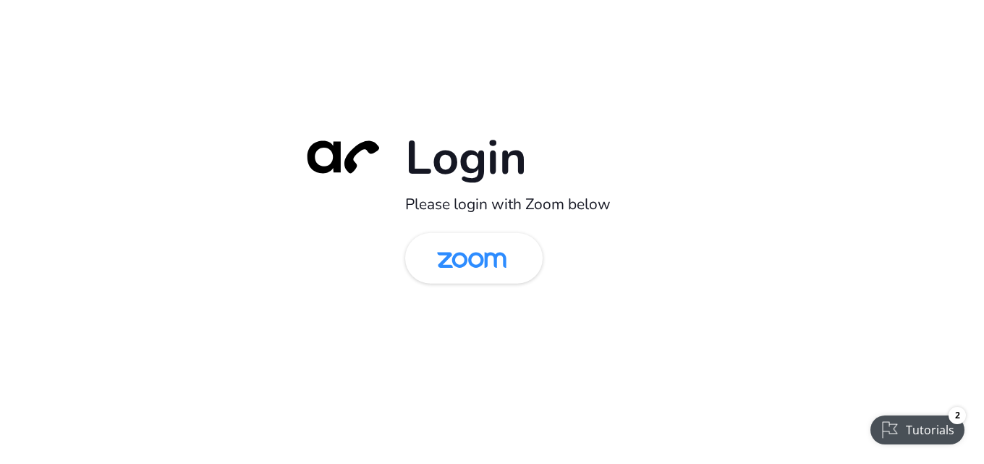
drag, startPoint x: 459, startPoint y: 251, endPoint x: 471, endPoint y: 390, distance: 139.5
click at [461, 251] on img at bounding box center [472, 259] width 100 height 47
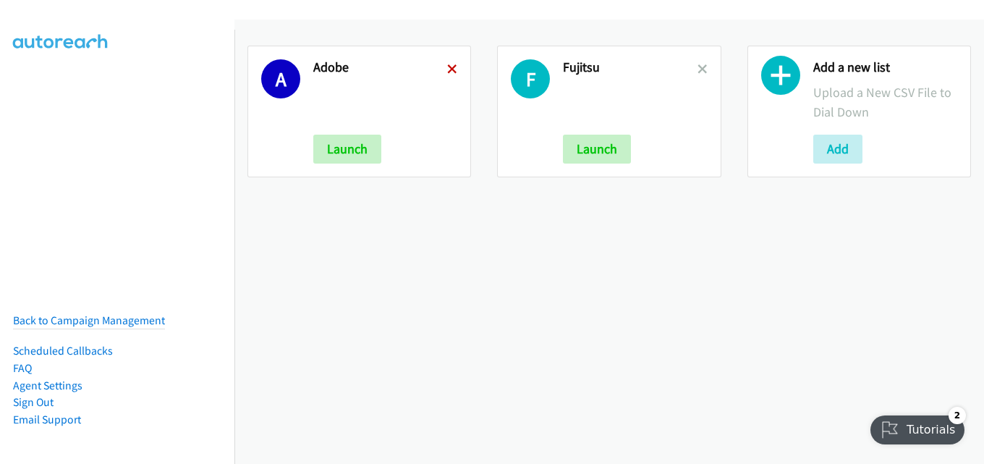
click at [447, 66] on icon at bounding box center [452, 70] width 10 height 10
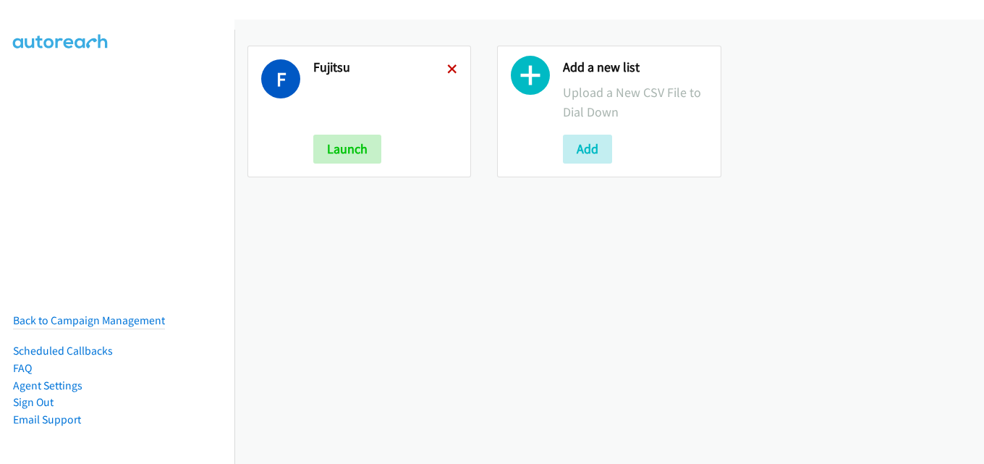
click at [452, 66] on icon at bounding box center [452, 70] width 10 height 10
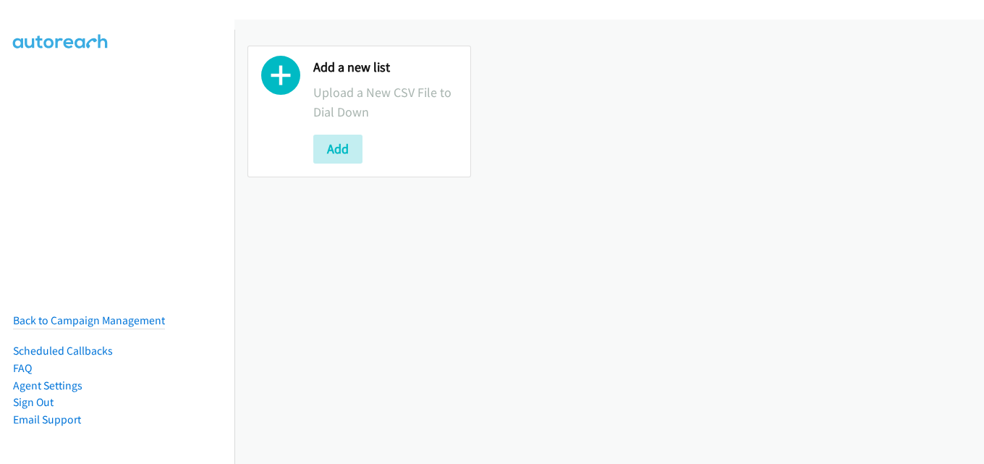
click at [305, 150] on div "Add a new list Upload a New CSV File to Dial Down Add" at bounding box center [359, 112] width 224 height 132
click at [330, 148] on button "Add" at bounding box center [337, 149] width 49 height 29
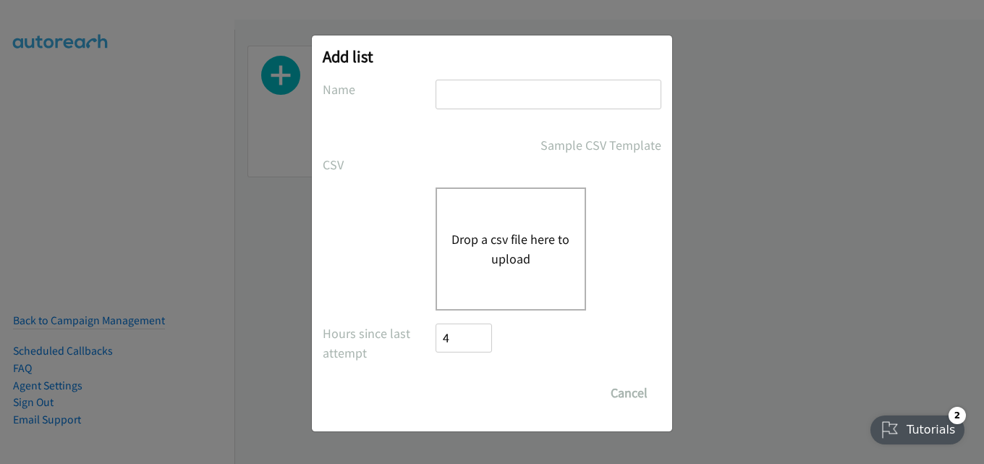
click at [460, 103] on input "text" at bounding box center [549, 95] width 226 height 30
type input "adobe"
click at [512, 258] on button "Drop a csv file here to upload" at bounding box center [511, 248] width 119 height 39
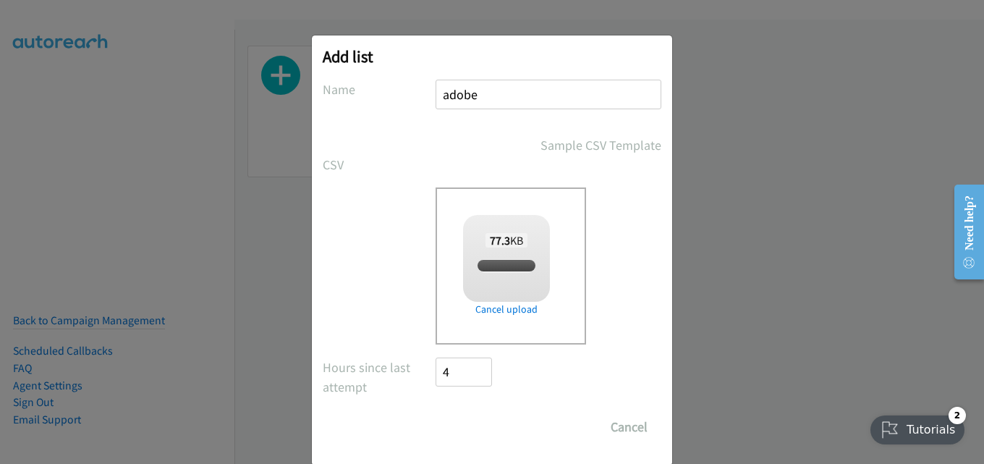
checkbox input "true"
click at [475, 427] on input "Save List" at bounding box center [474, 426] width 76 height 29
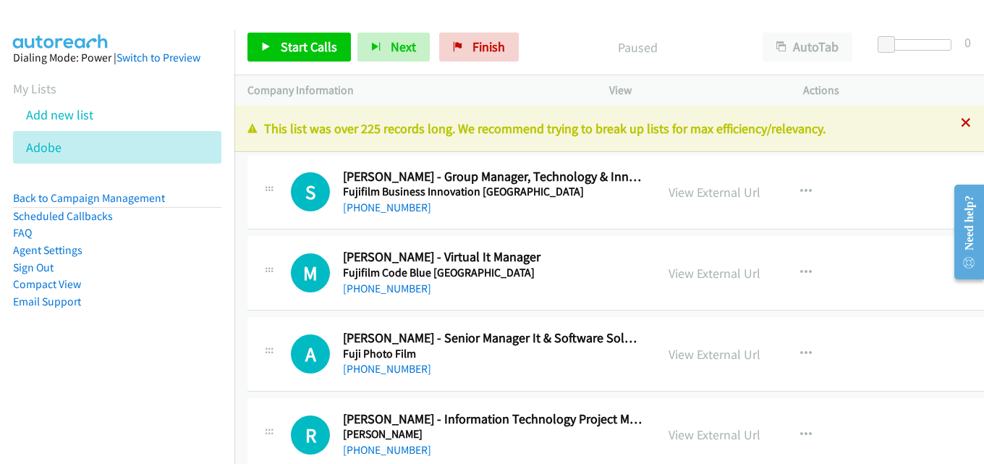
click at [961, 124] on icon at bounding box center [966, 124] width 10 height 10
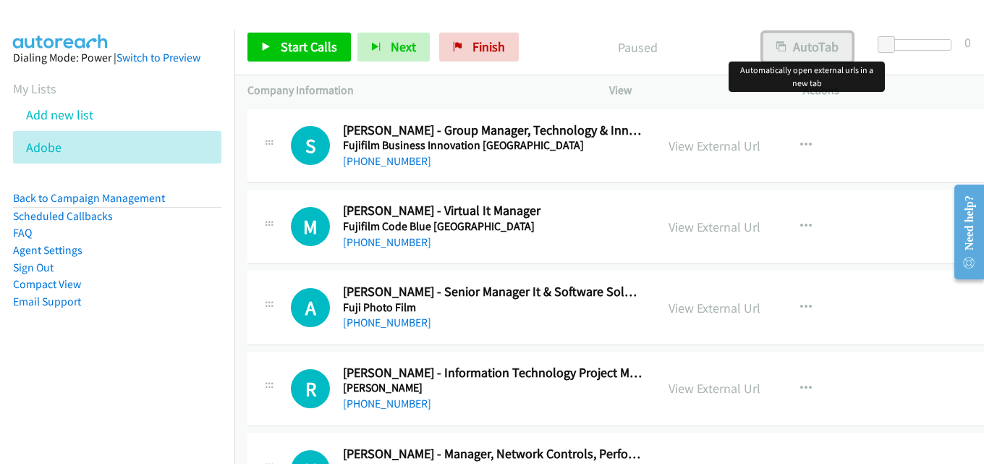
click at [818, 38] on button "AutoTab" at bounding box center [808, 47] width 90 height 29
drag, startPoint x: 304, startPoint y: 43, endPoint x: 300, endPoint y: 51, distance: 8.4
click at [303, 43] on span "Start Calls" at bounding box center [309, 46] width 56 height 17
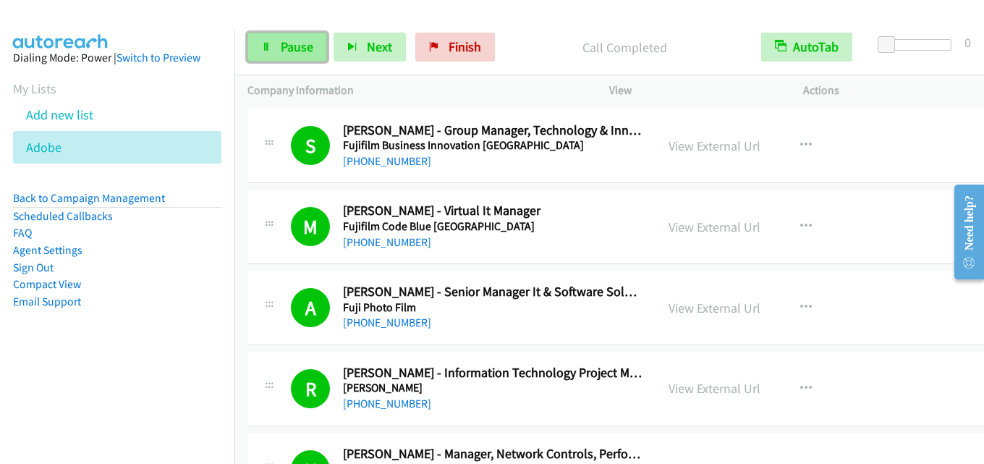
click at [291, 48] on span "Pause" at bounding box center [297, 46] width 33 height 17
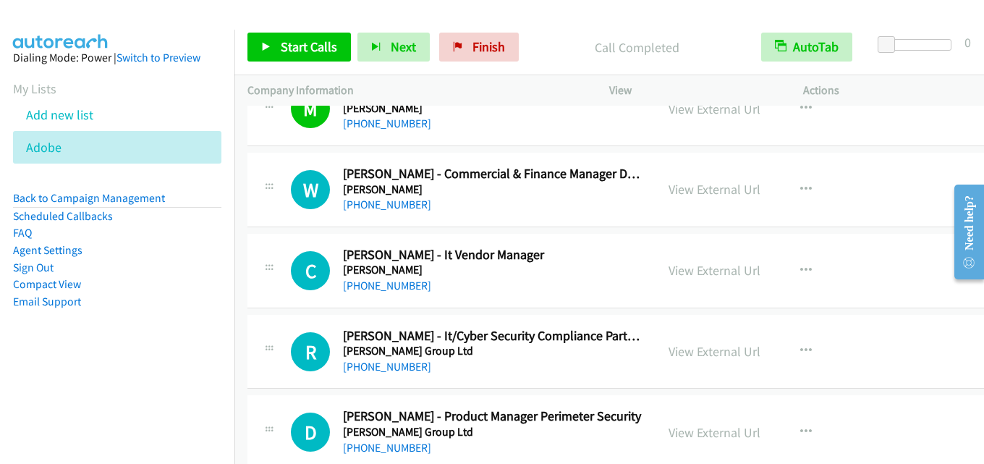
scroll to position [579, 0]
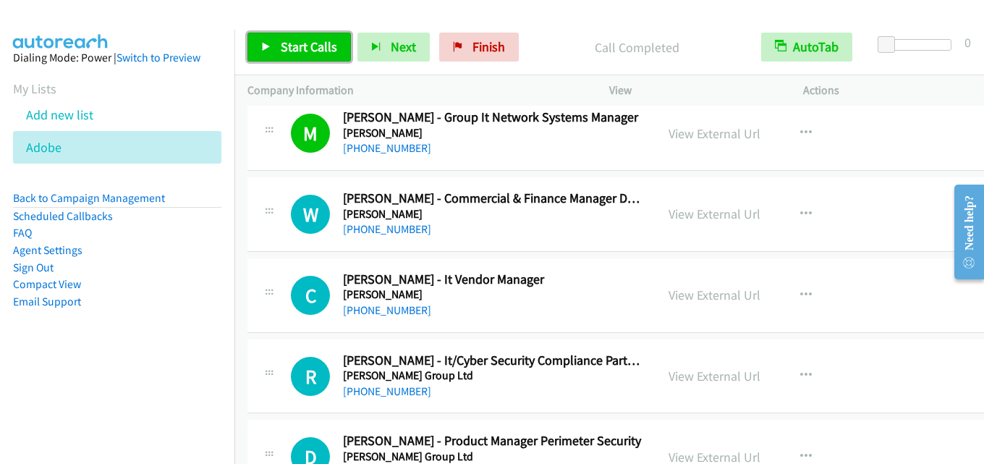
click at [302, 56] on link "Start Calls" at bounding box center [298, 47] width 103 height 29
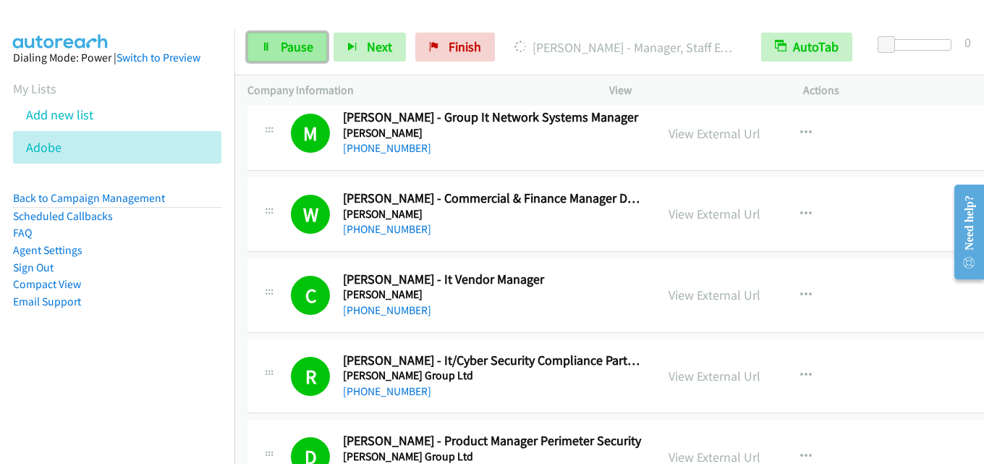
click at [300, 52] on span "Pause" at bounding box center [297, 46] width 33 height 17
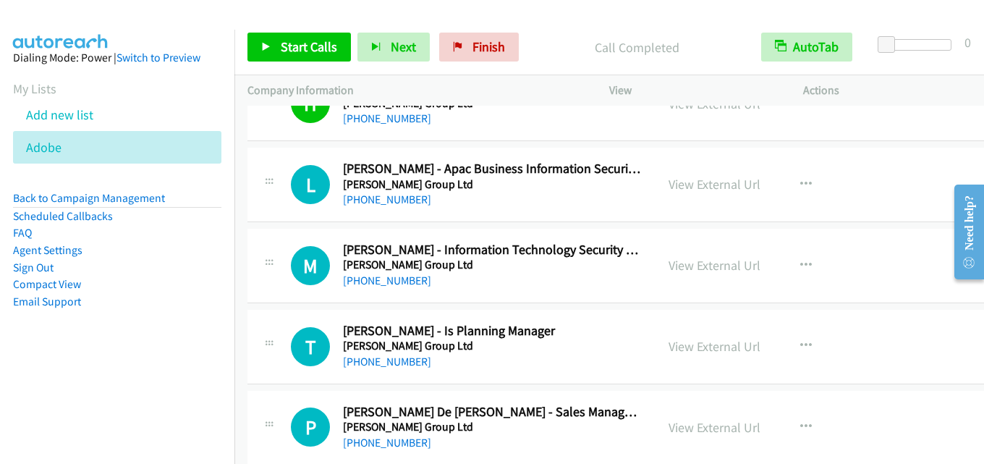
scroll to position [941, 0]
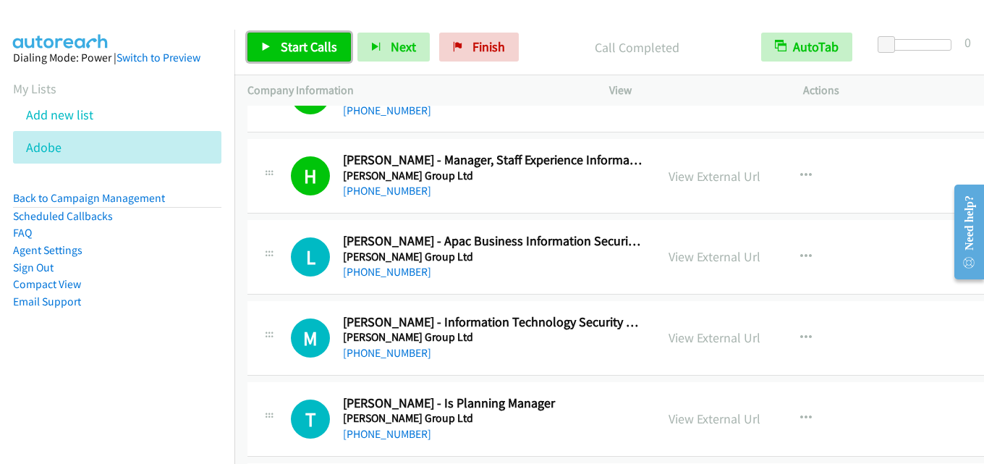
click at [292, 48] on span "Start Calls" at bounding box center [309, 46] width 56 height 17
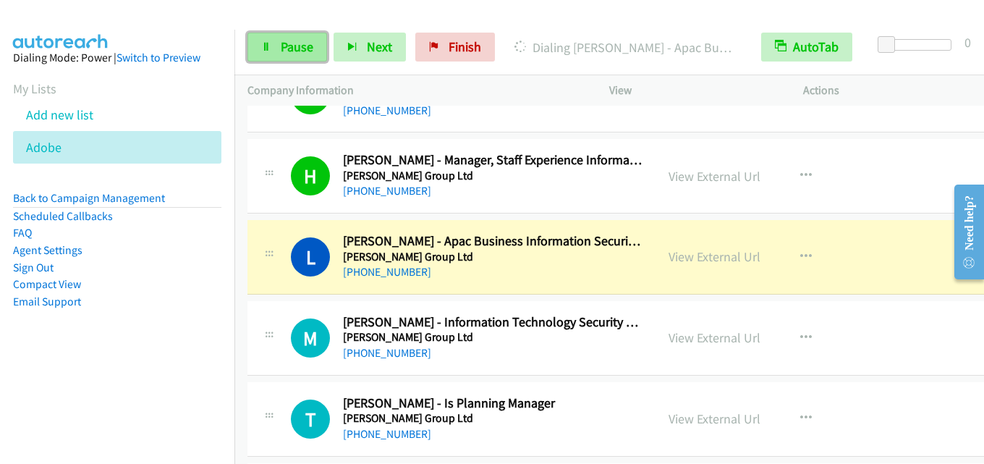
click at [296, 46] on span "Pause" at bounding box center [297, 46] width 33 height 17
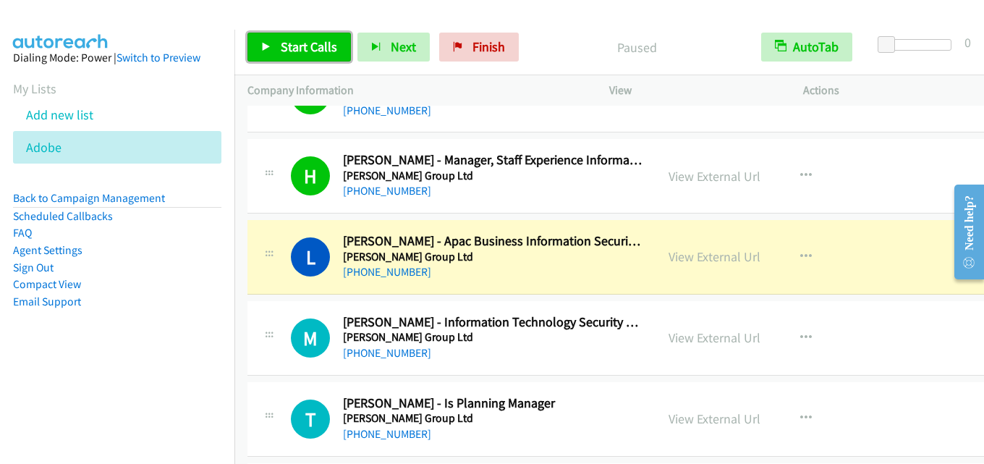
click at [293, 41] on span "Start Calls" at bounding box center [309, 46] width 56 height 17
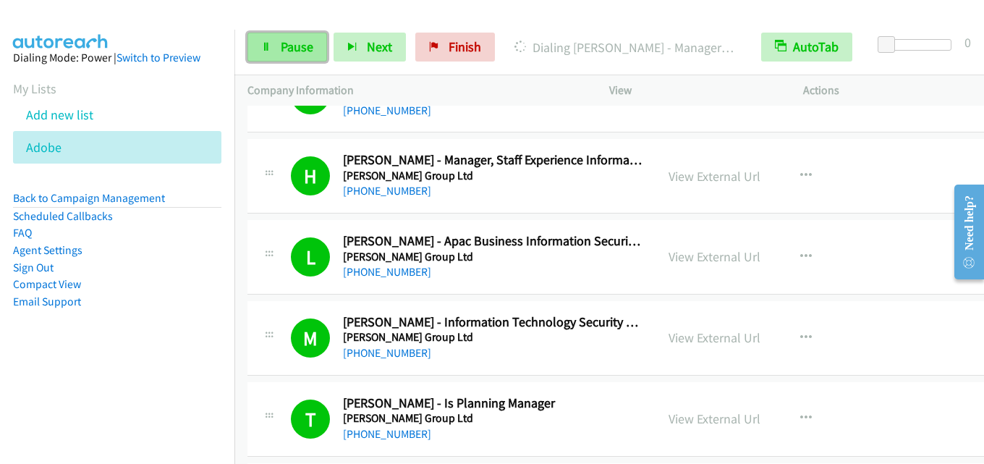
click at [289, 56] on link "Pause" at bounding box center [287, 47] width 80 height 29
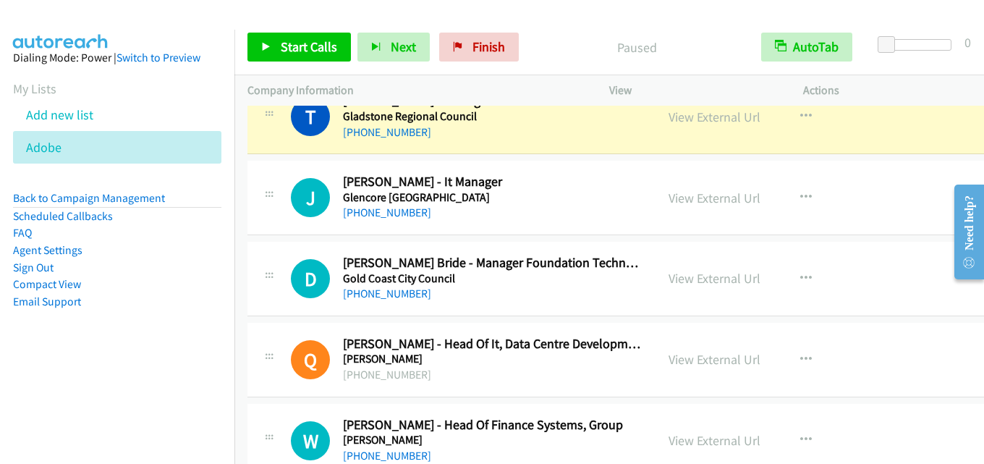
scroll to position [1737, 0]
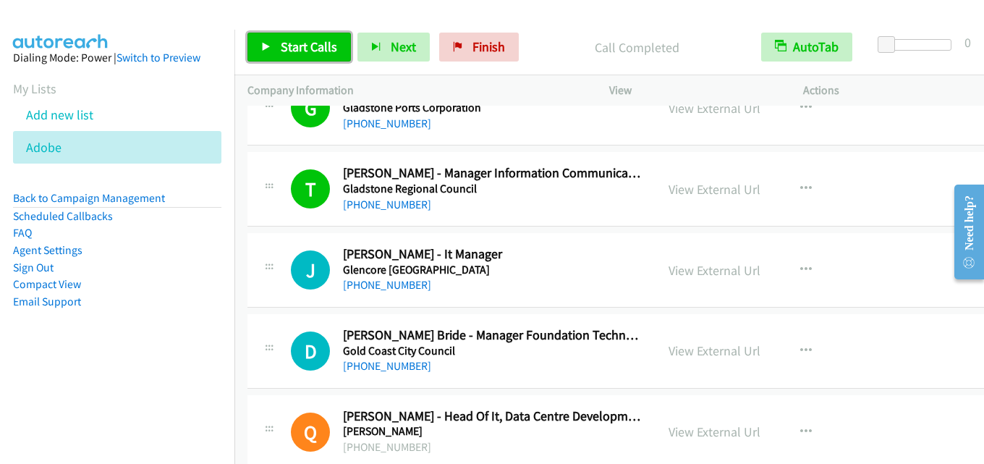
click at [278, 48] on link "Start Calls" at bounding box center [298, 47] width 103 height 29
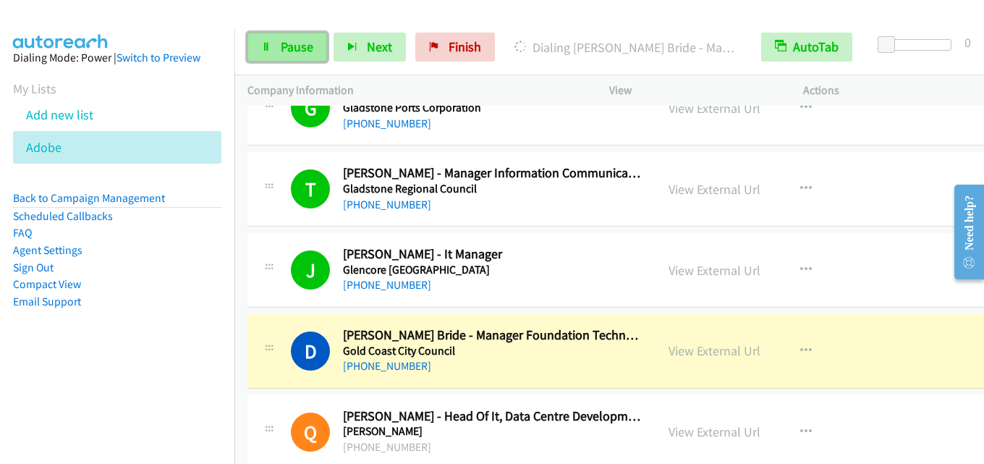
click at [296, 39] on span "Pause" at bounding box center [297, 46] width 33 height 17
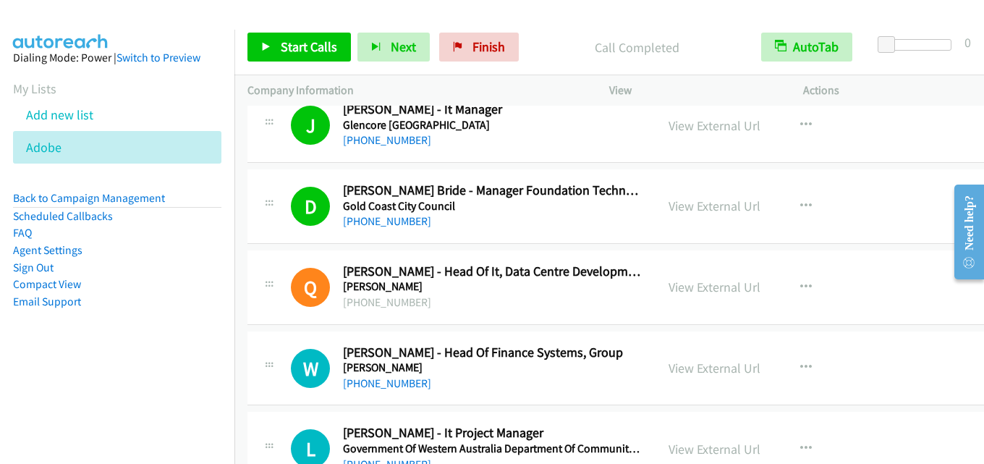
scroll to position [1954, 0]
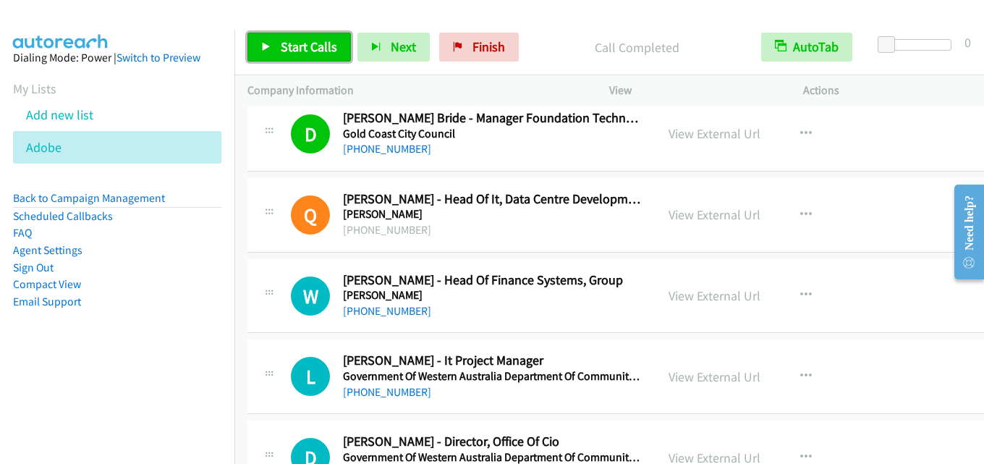
click at [308, 41] on span "Start Calls" at bounding box center [309, 46] width 56 height 17
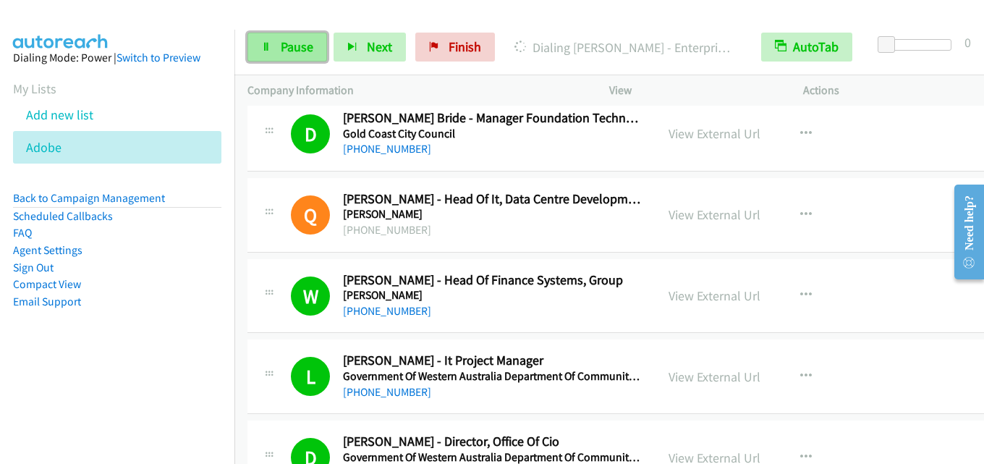
click at [302, 45] on span "Pause" at bounding box center [297, 46] width 33 height 17
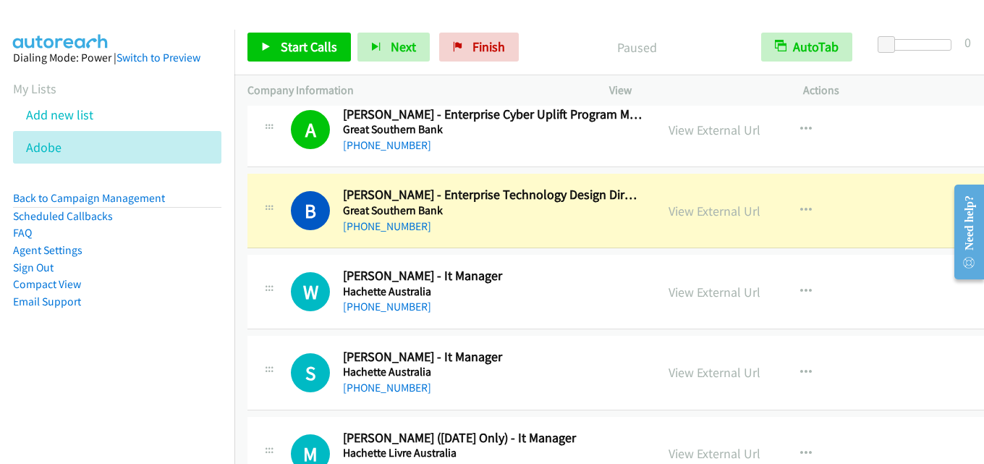
scroll to position [2678, 0]
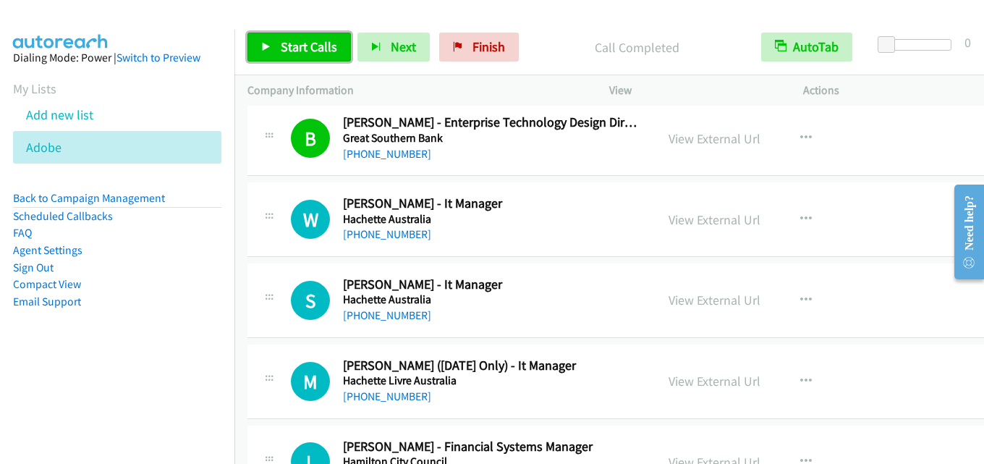
click at [284, 44] on span "Start Calls" at bounding box center [309, 46] width 56 height 17
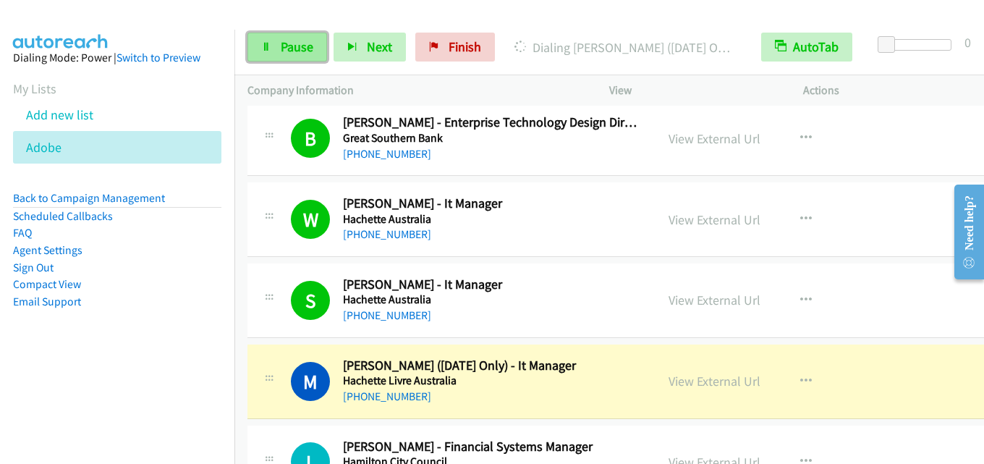
click at [292, 38] on span "Pause" at bounding box center [297, 46] width 33 height 17
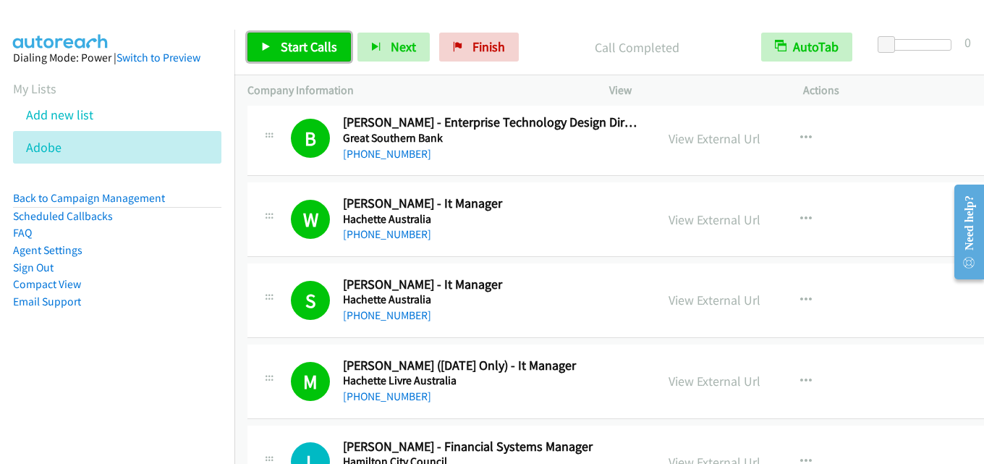
click at [305, 49] on span "Start Calls" at bounding box center [309, 46] width 56 height 17
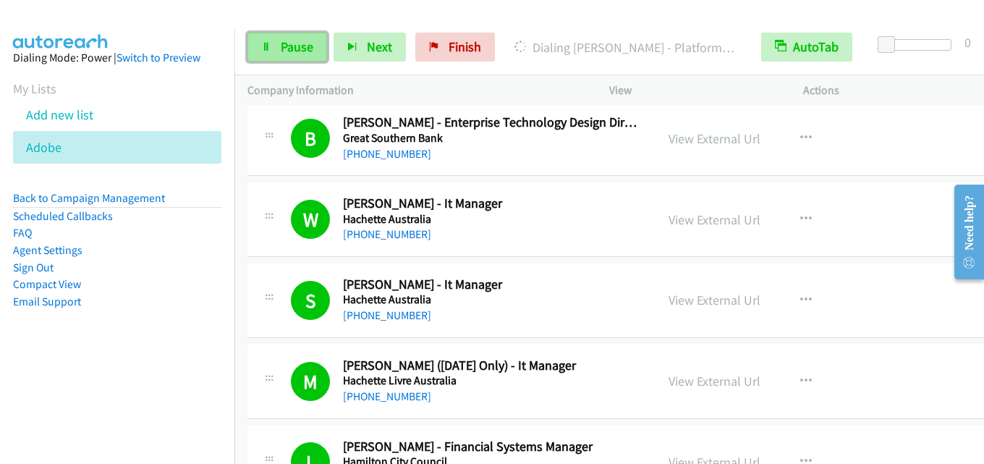
click at [292, 47] on span "Pause" at bounding box center [297, 46] width 33 height 17
